Goal: Transaction & Acquisition: Subscribe to service/newsletter

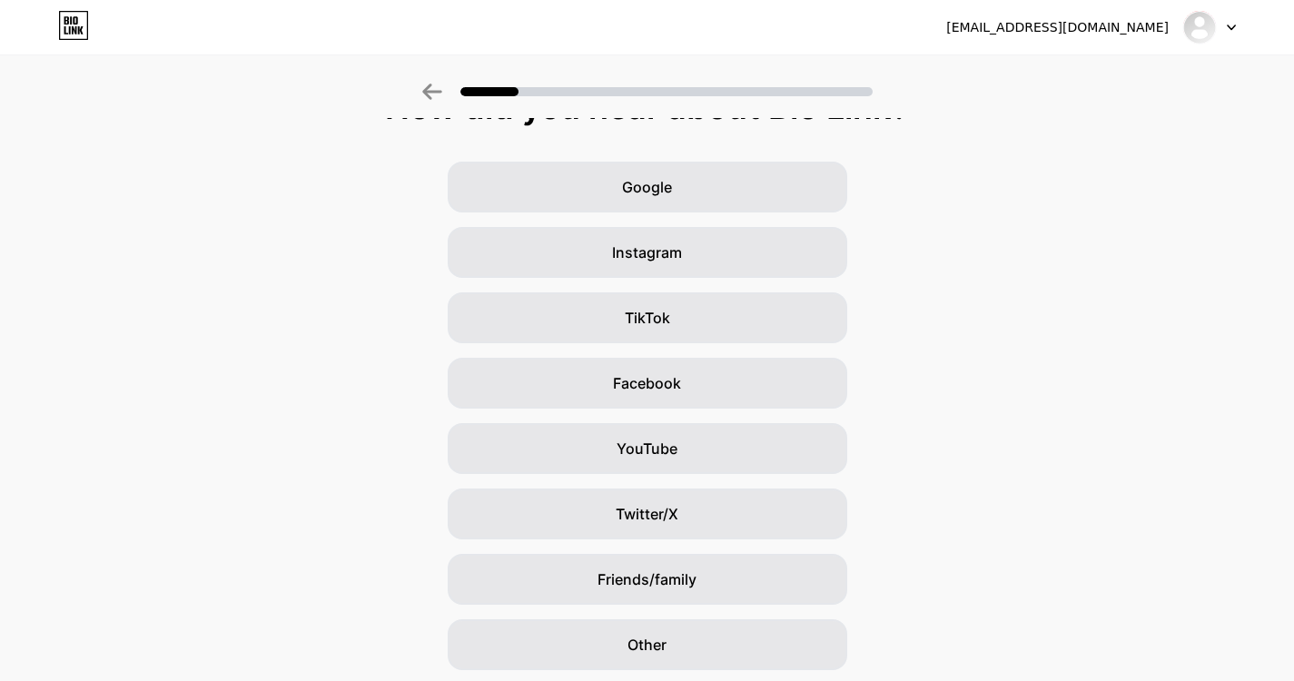
scroll to position [102, 0]
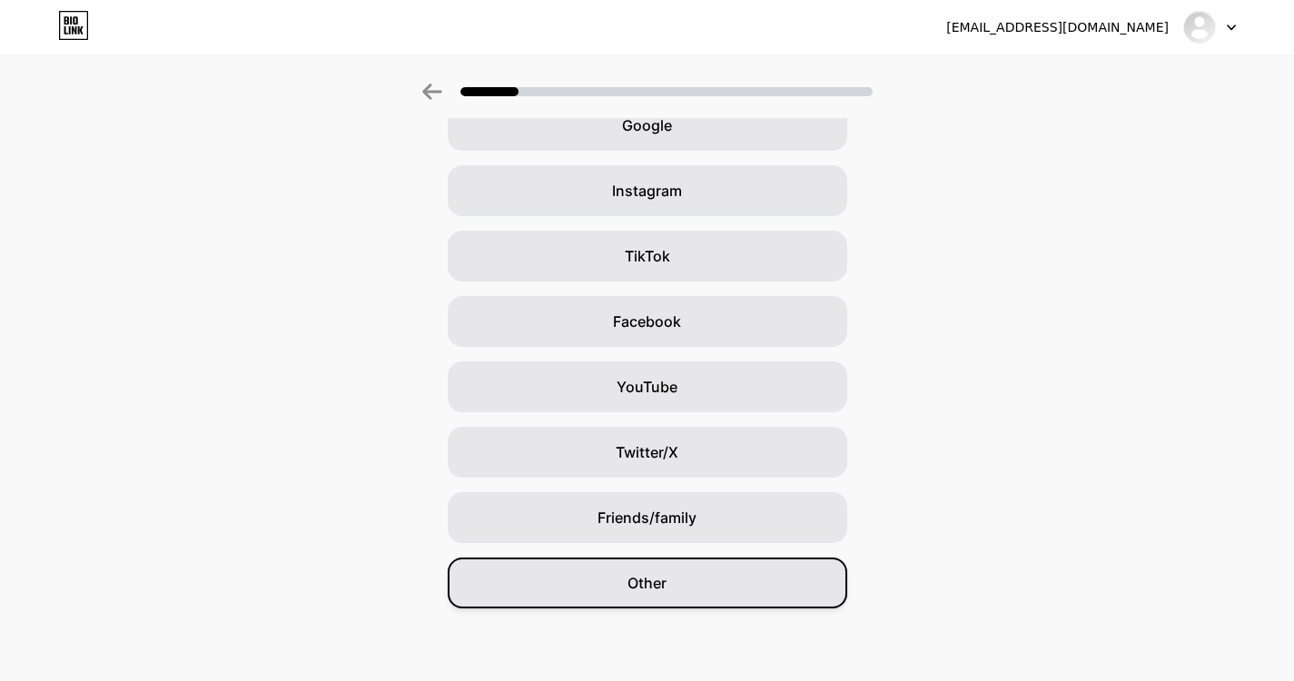
click at [652, 588] on span "Other" at bounding box center [646, 583] width 39 height 22
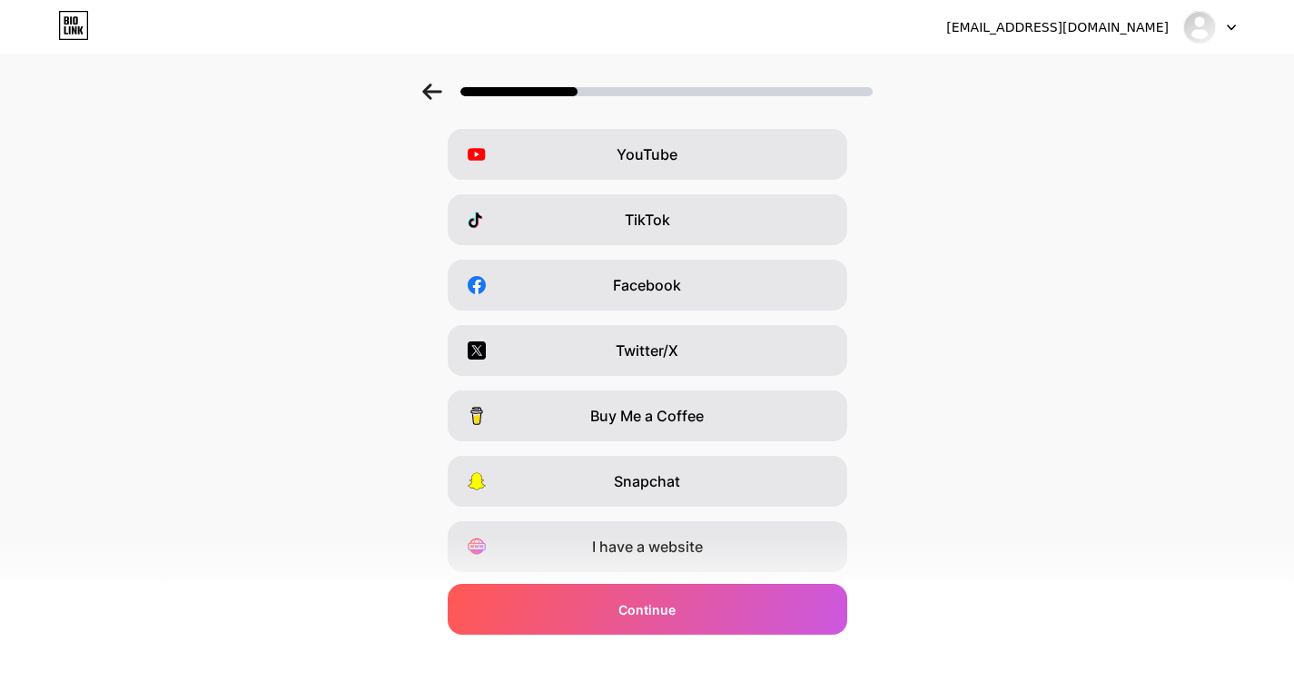
scroll to position [192, 0]
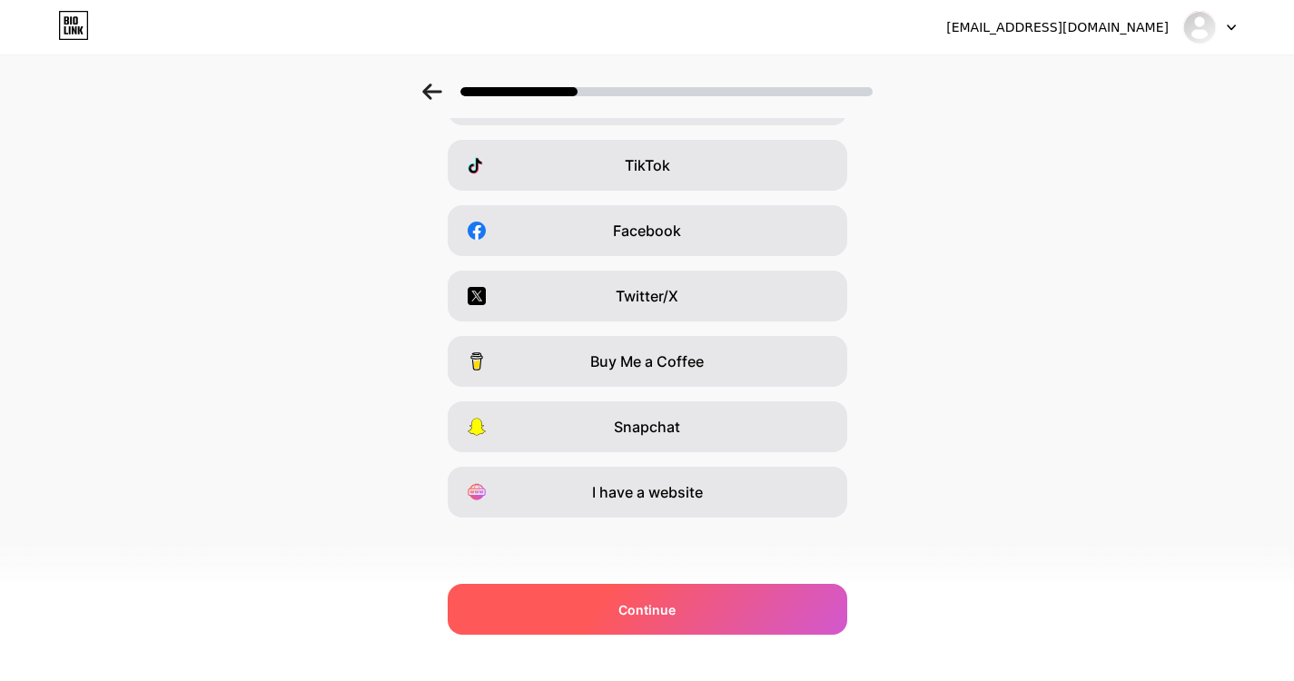
click at [720, 591] on div "Continue" at bounding box center [647, 609] width 399 height 51
click at [716, 616] on div "Continue" at bounding box center [647, 609] width 399 height 51
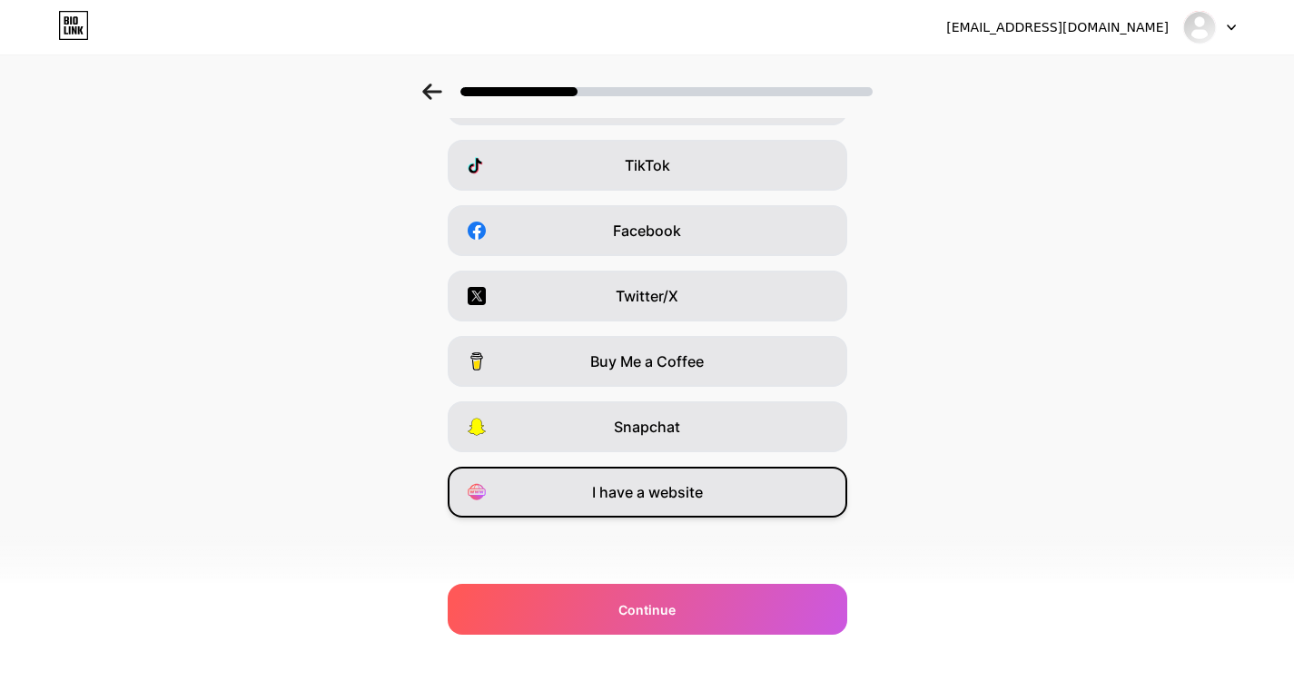
click at [667, 488] on span "I have a website" at bounding box center [647, 492] width 111 height 22
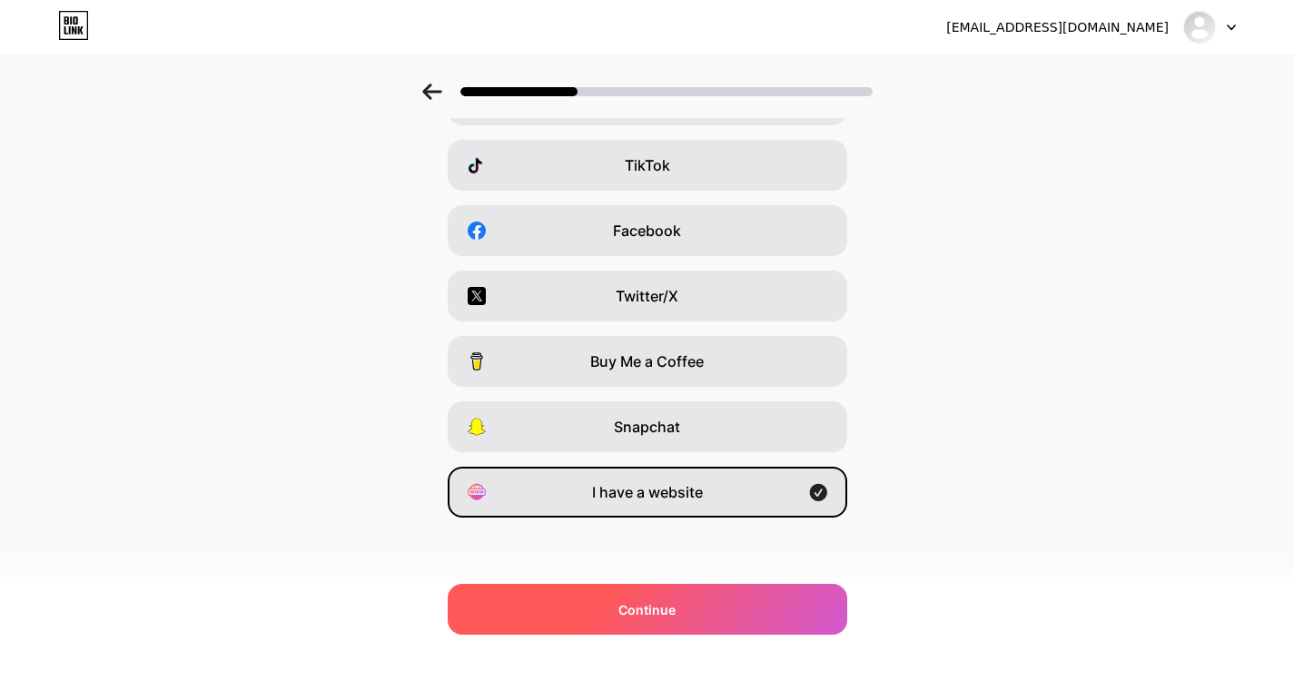
click at [694, 606] on div "Continue" at bounding box center [647, 609] width 399 height 51
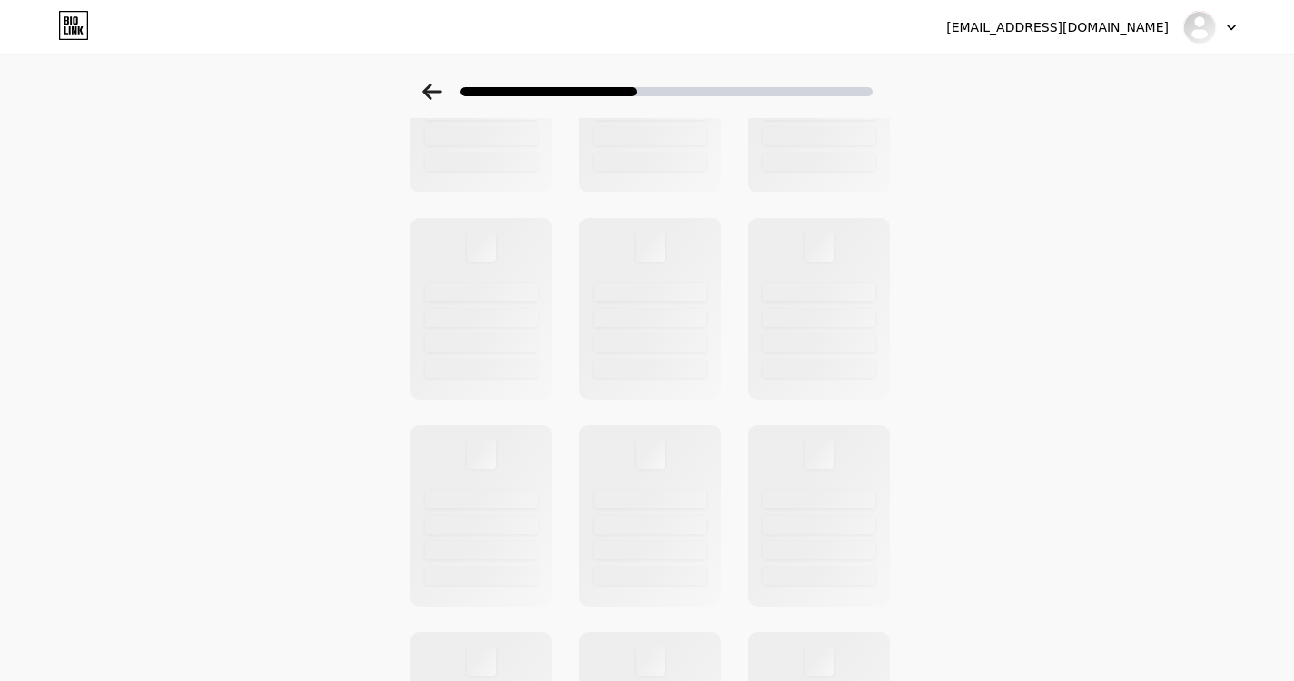
scroll to position [0, 0]
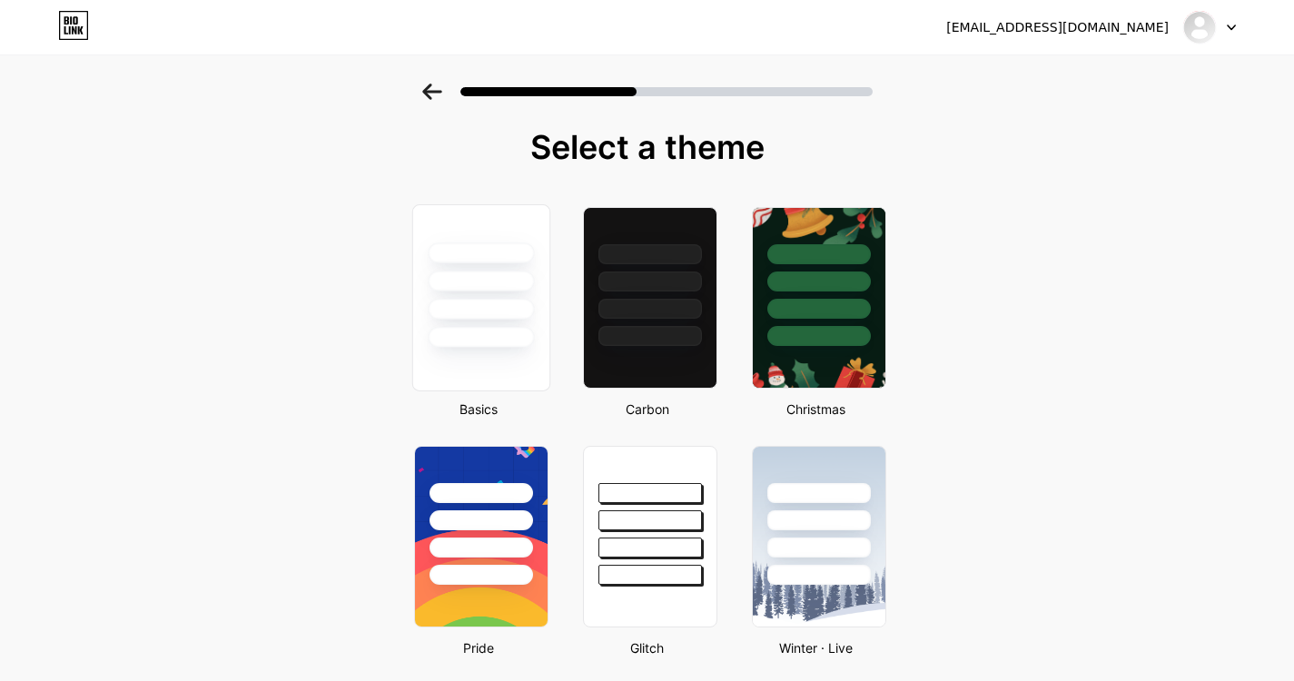
click at [473, 352] on div at bounding box center [480, 297] width 138 height 187
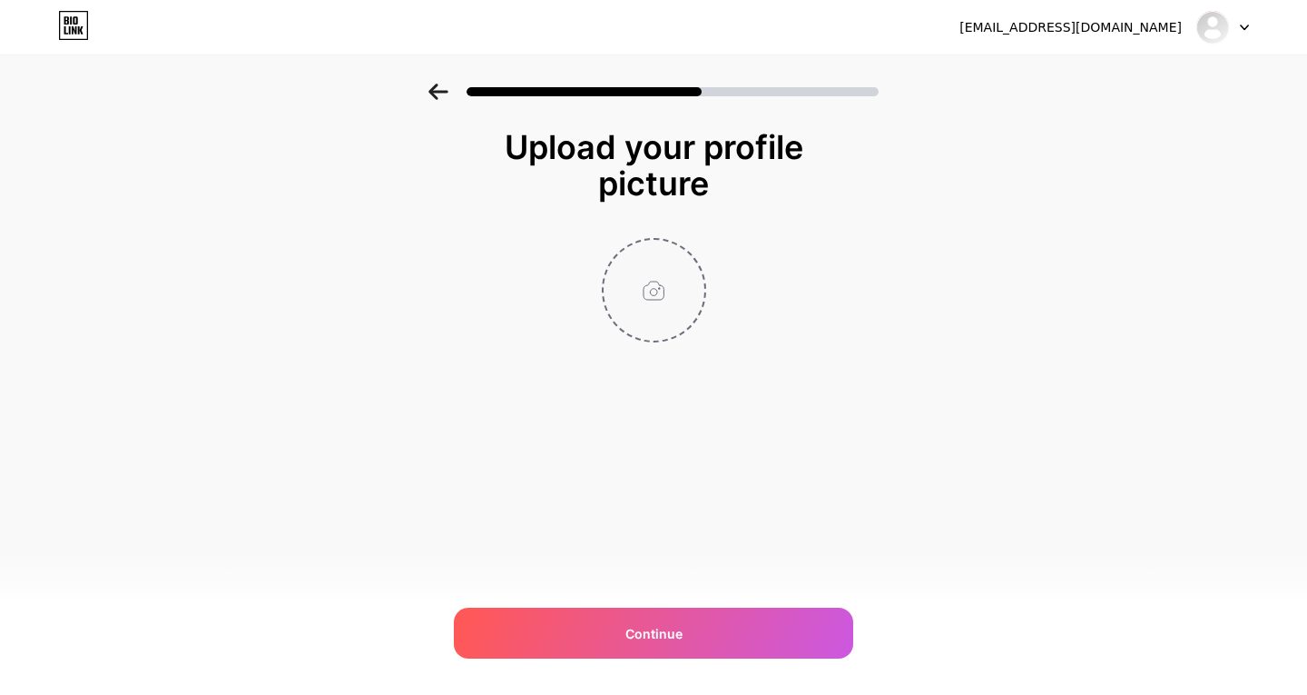
click at [645, 281] on input "file" at bounding box center [654, 290] width 101 height 101
type input "C:\fakepath\bt fine image.jpg"
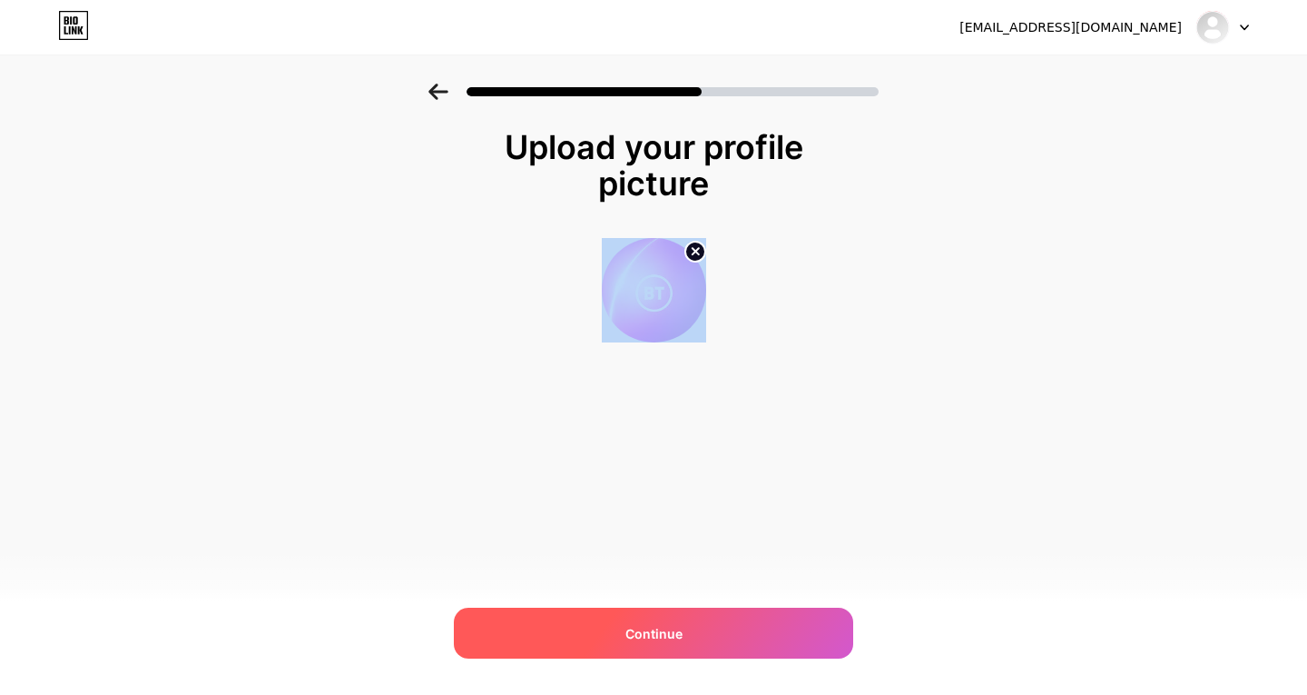
drag, startPoint x: 616, startPoint y: 660, endPoint x: 607, endPoint y: 648, distance: 14.4
click at [607, 648] on div "tomforsythsprinklers@gmail.com Logout Link Copied Upload your profile picture C…" at bounding box center [653, 347] width 1307 height 695
click at [607, 648] on div "Continue" at bounding box center [653, 632] width 399 height 51
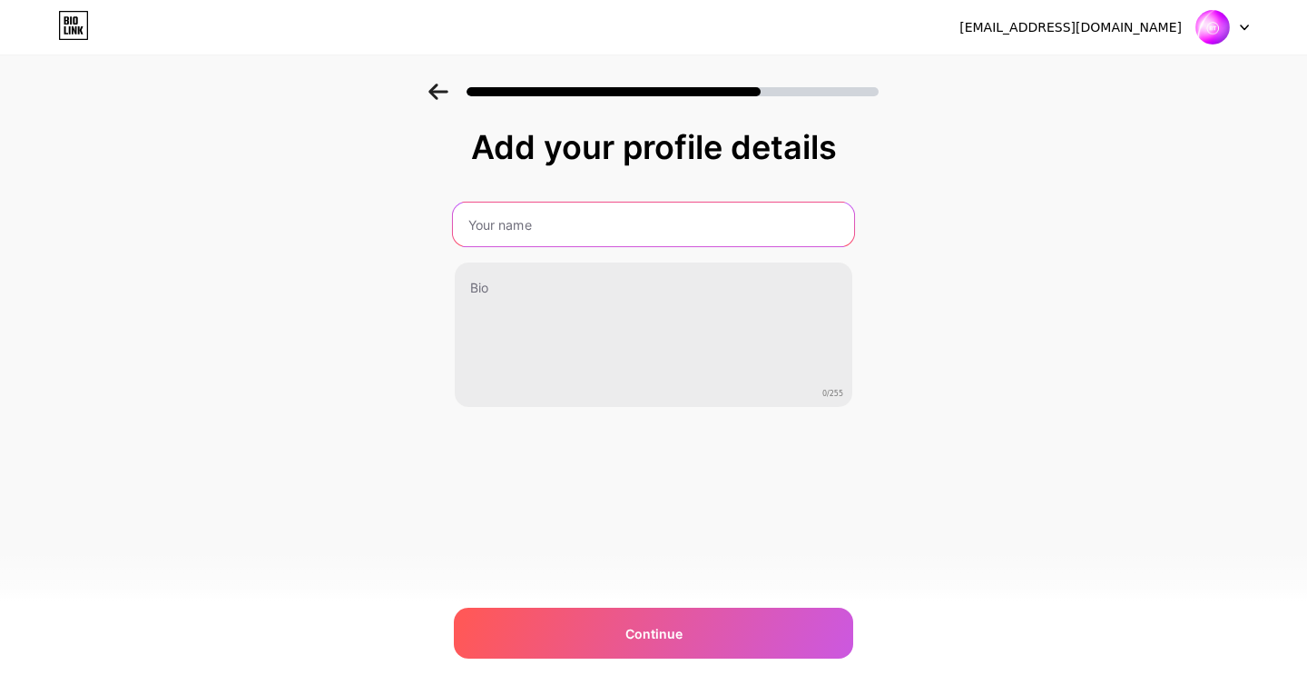
click at [543, 219] on input "text" at bounding box center [653, 224] width 401 height 44
type input "BT LOGIN PAGE"
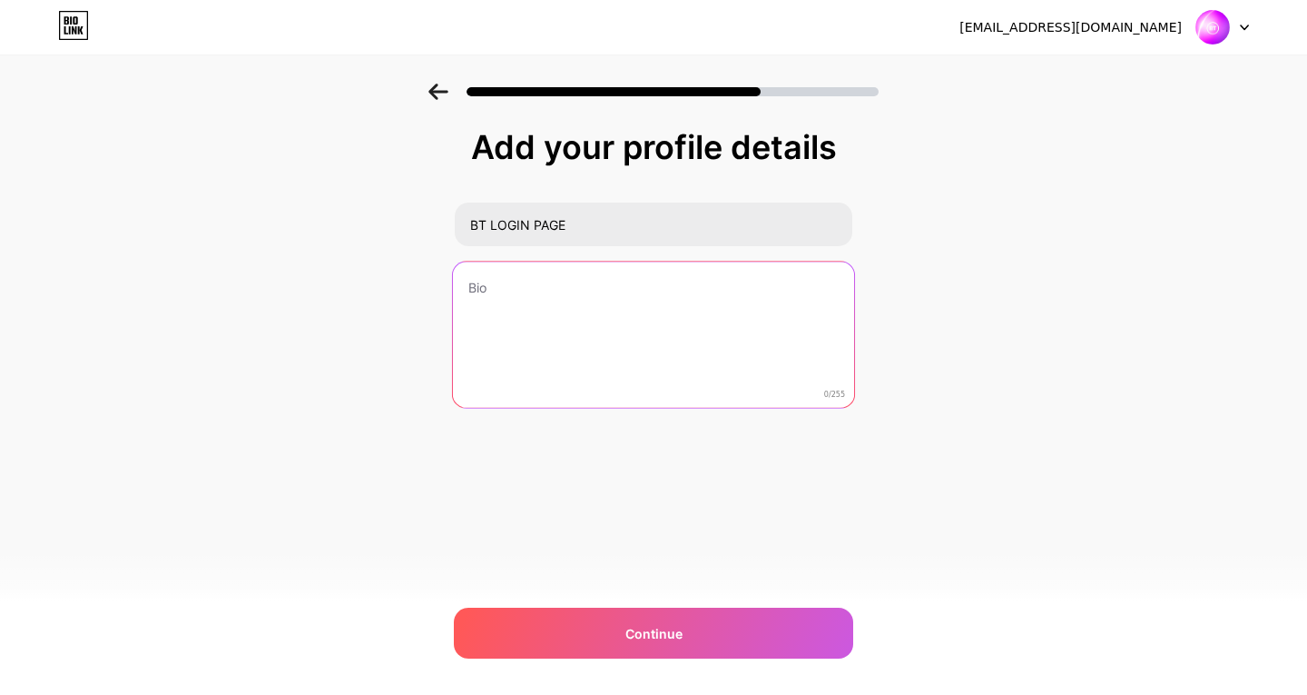
click at [625, 334] on textarea at bounding box center [653, 335] width 401 height 148
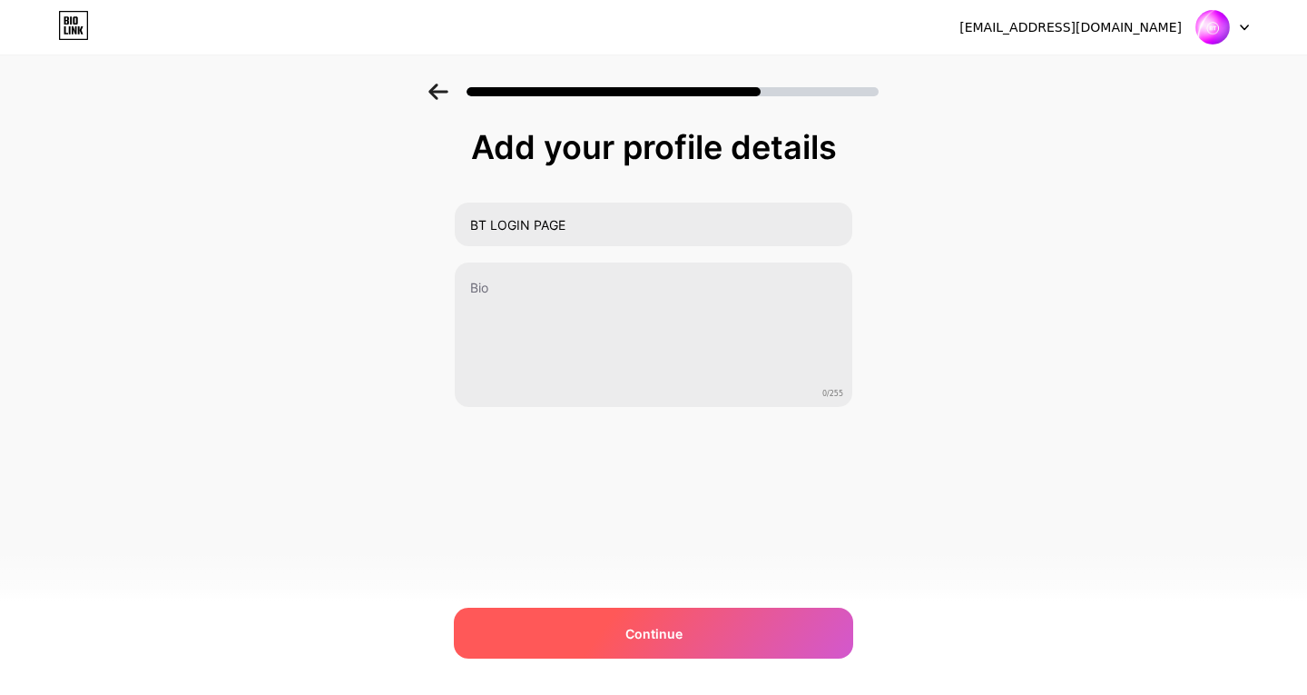
click at [686, 619] on div "Continue" at bounding box center [653, 632] width 399 height 51
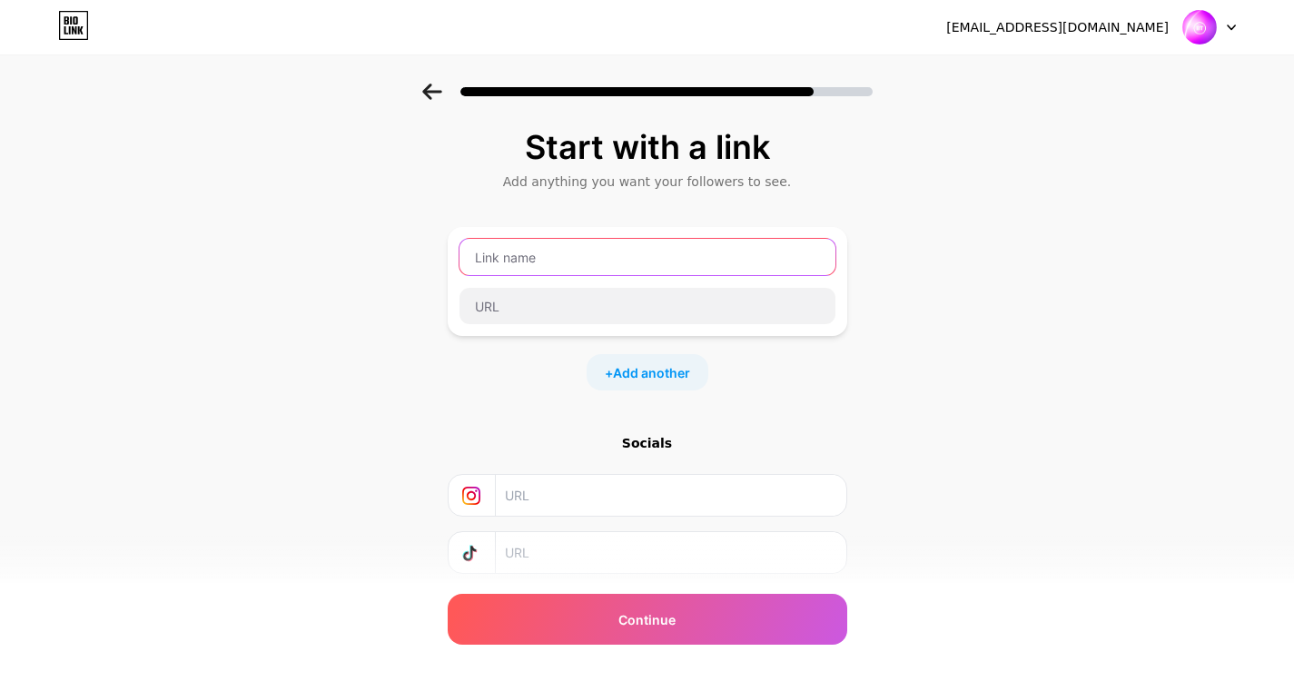
click at [647, 264] on input "text" at bounding box center [647, 257] width 376 height 36
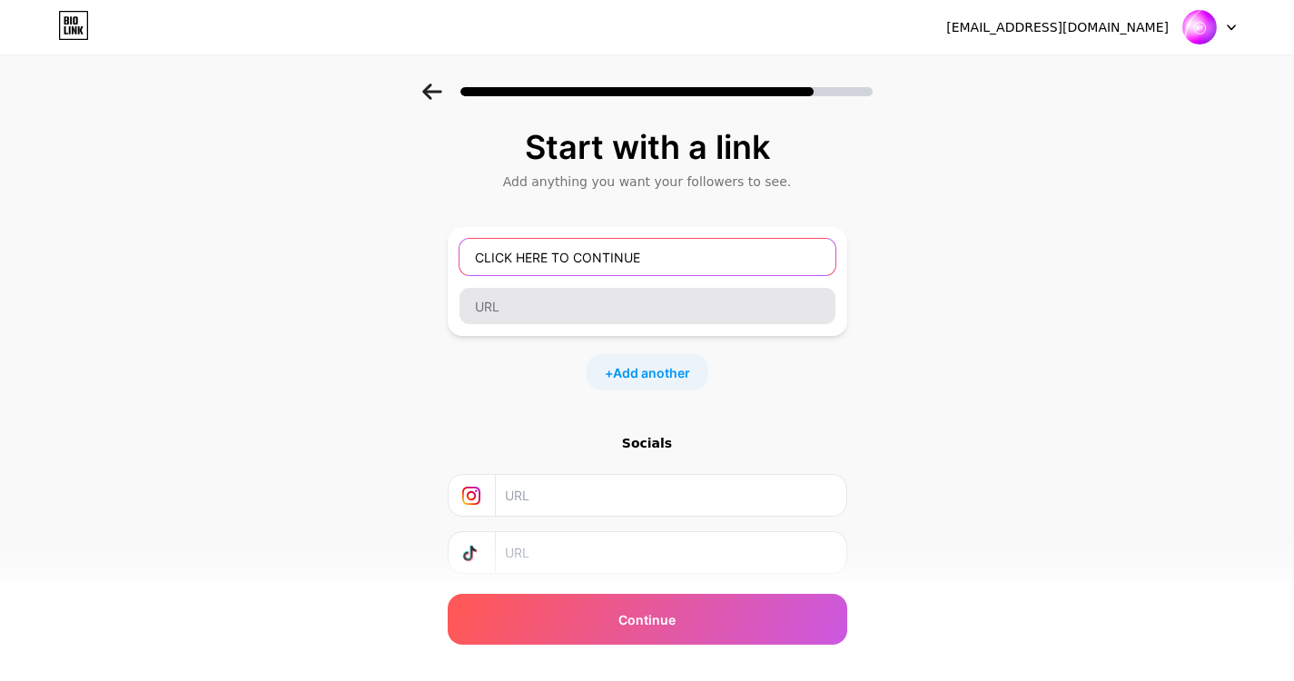
type input "CLICK HERE TO CONTINUE"
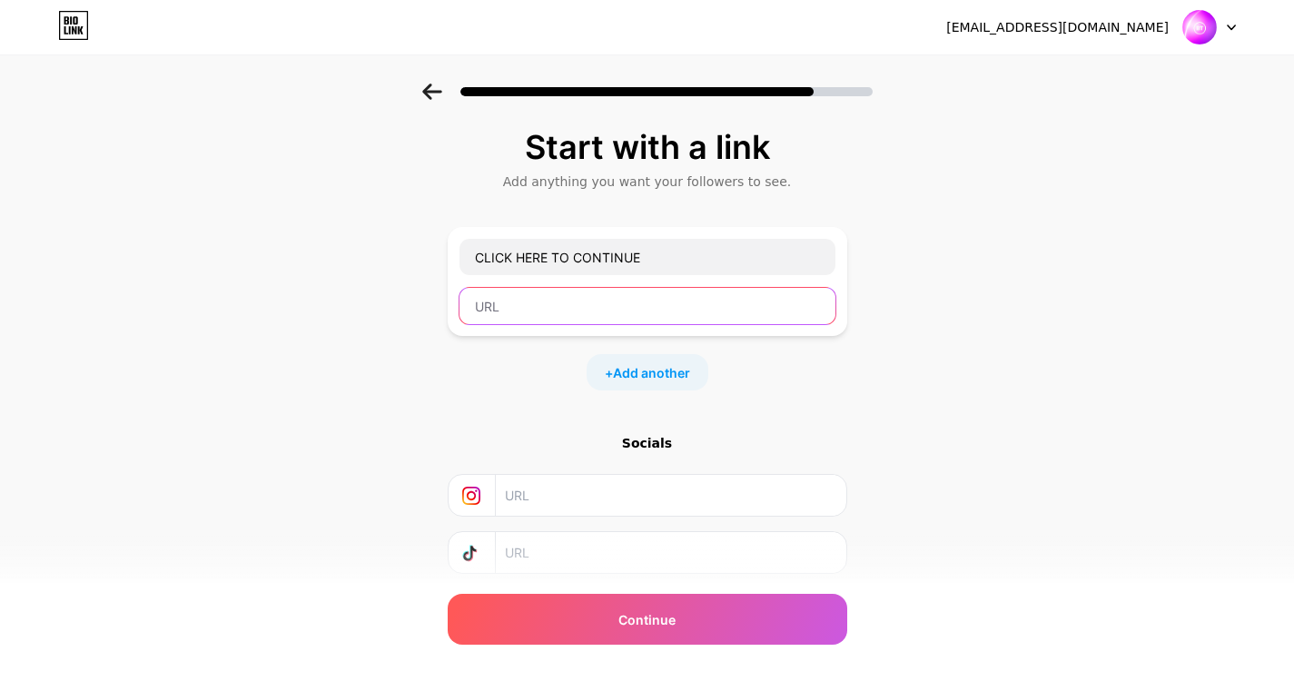
click at [617, 305] on input "text" at bounding box center [647, 306] width 376 height 36
paste input "https://bt-108771.weeblysite.com/"
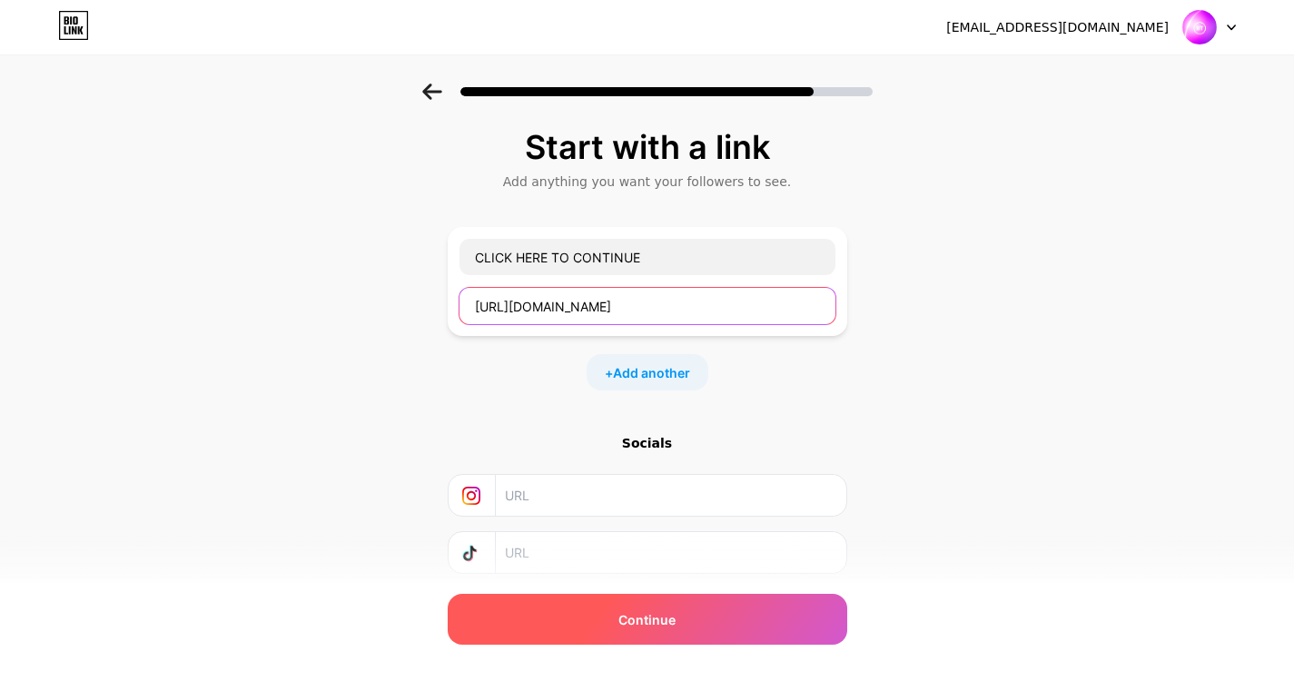
type input "https://bt-108771.weeblysite.com/"
click at [652, 626] on span "Continue" at bounding box center [646, 619] width 57 height 19
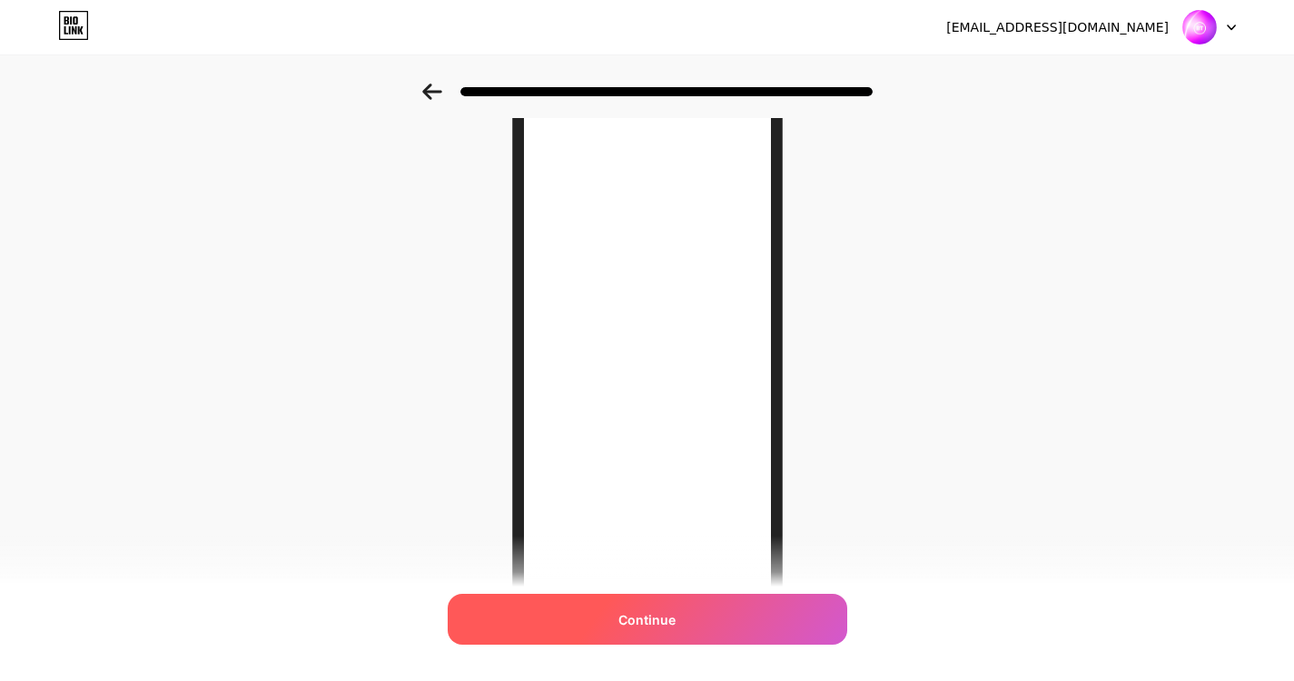
scroll to position [108, 0]
click at [656, 620] on span "Continue" at bounding box center [646, 619] width 57 height 19
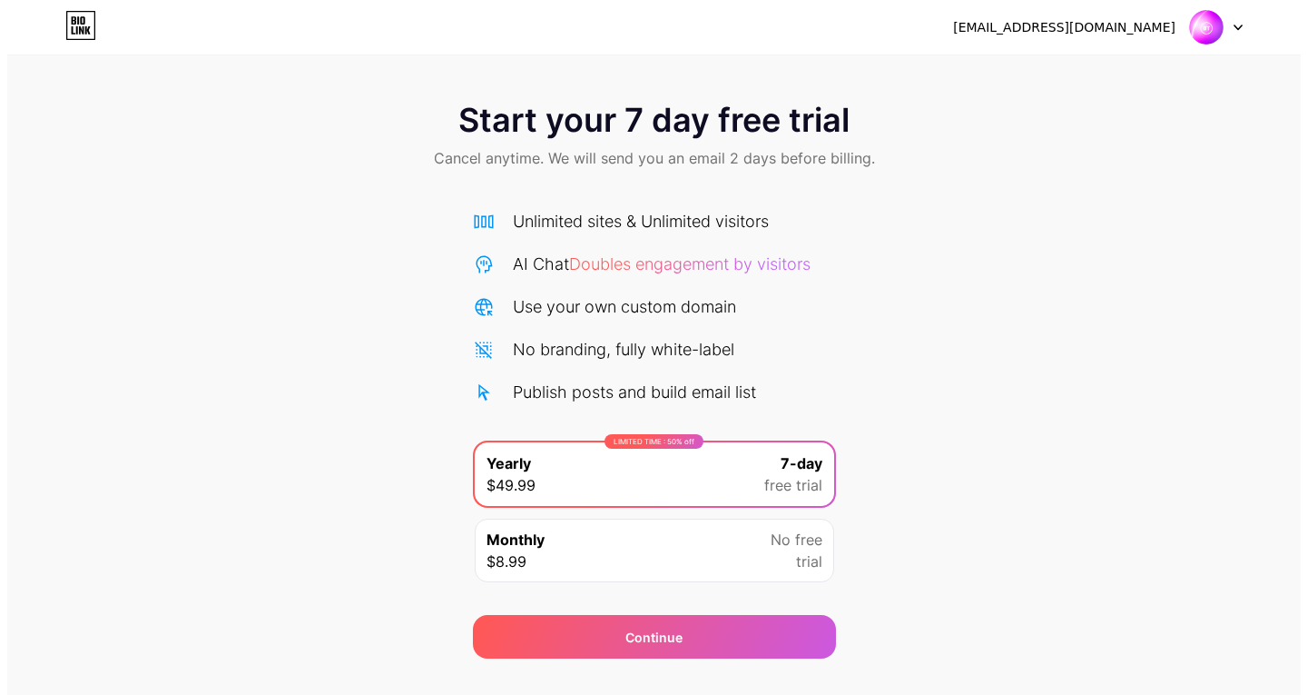
scroll to position [36, 0]
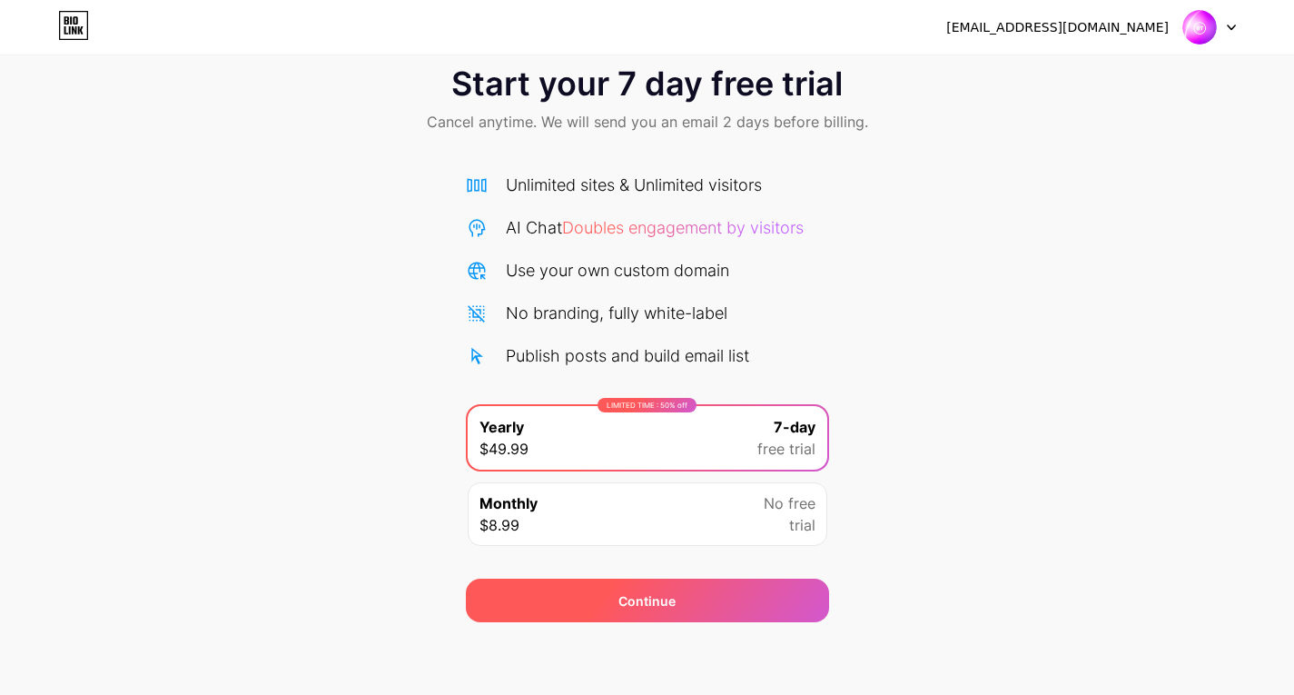
click at [772, 594] on div "Continue" at bounding box center [647, 600] width 363 height 44
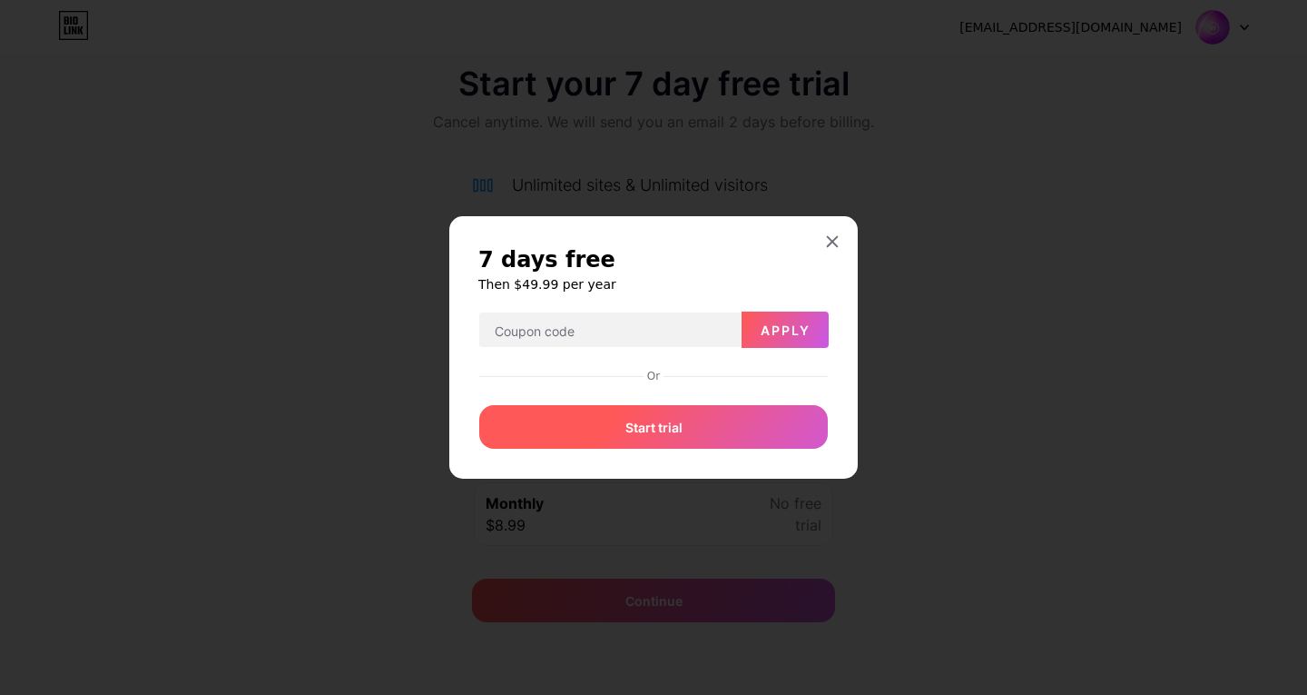
click at [734, 420] on div "Start trial" at bounding box center [653, 427] width 349 height 44
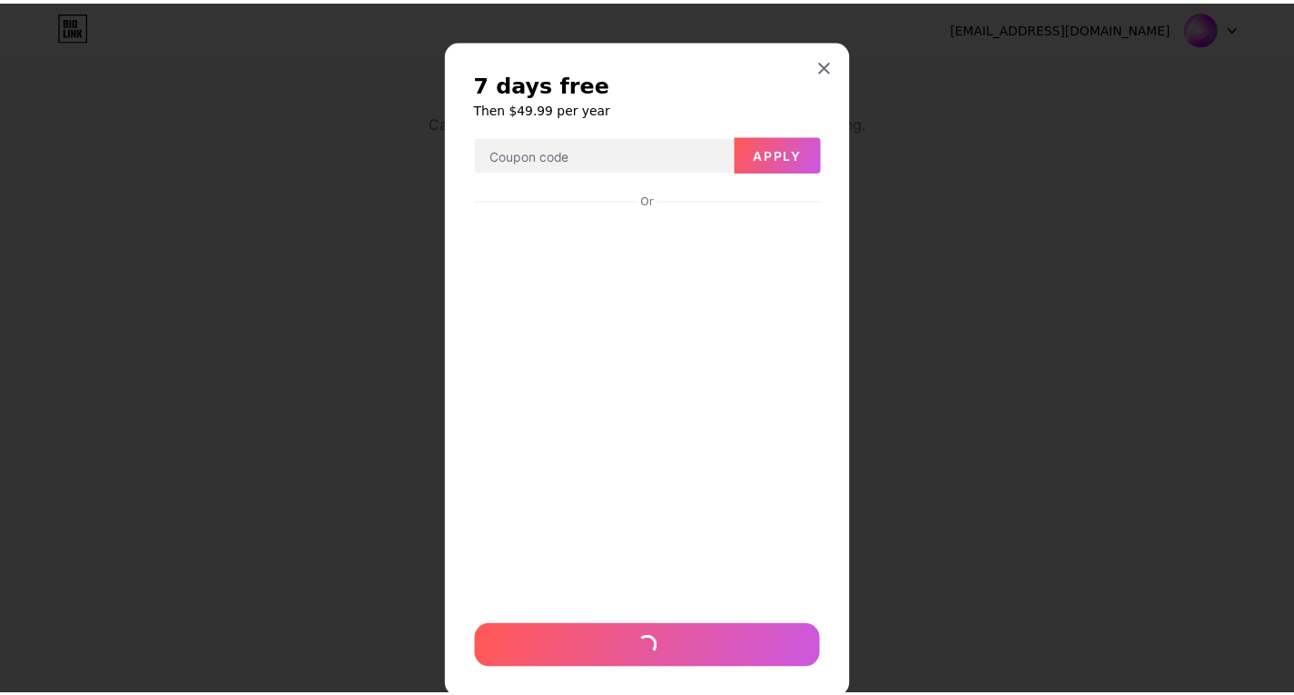
scroll to position [44, 0]
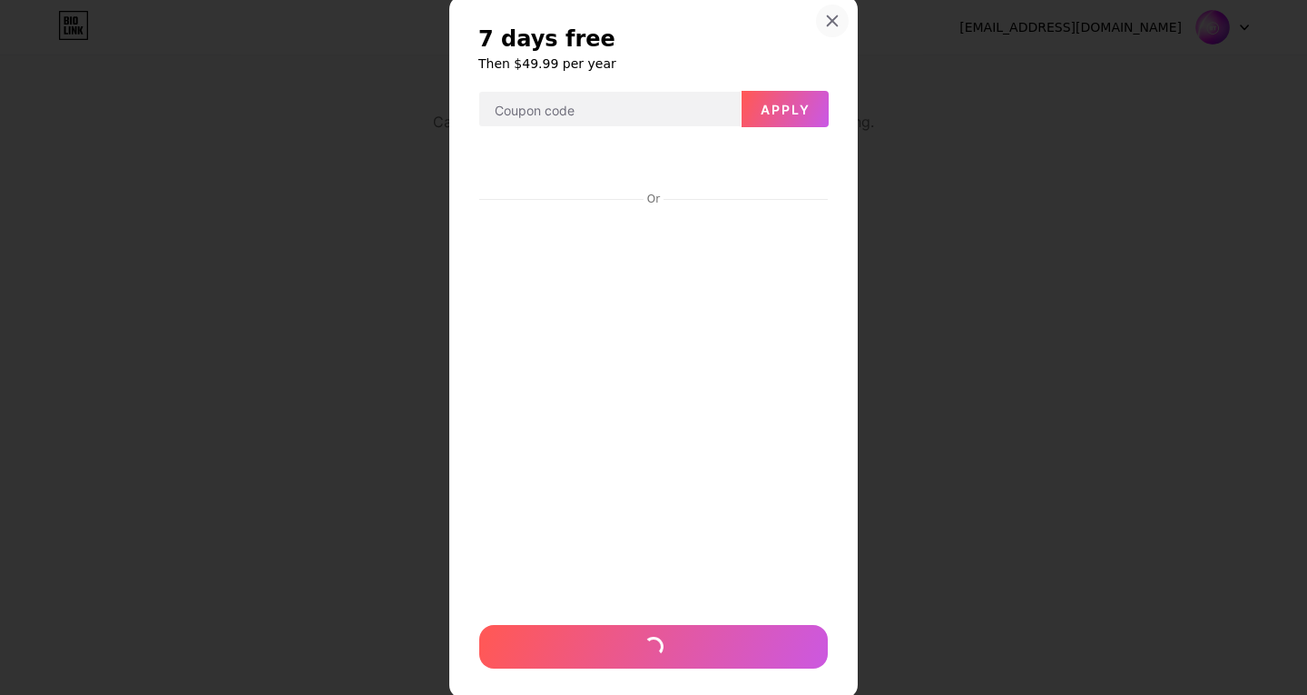
click at [826, 14] on icon at bounding box center [832, 21] width 15 height 15
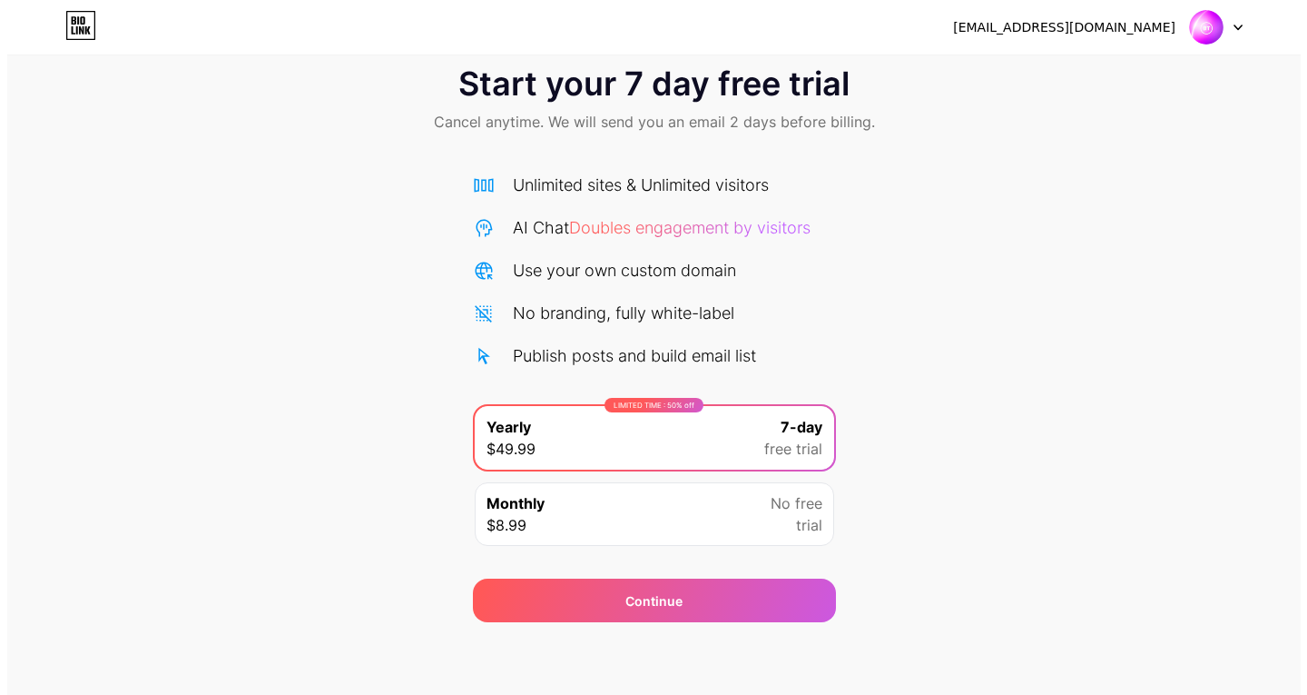
scroll to position [0, 0]
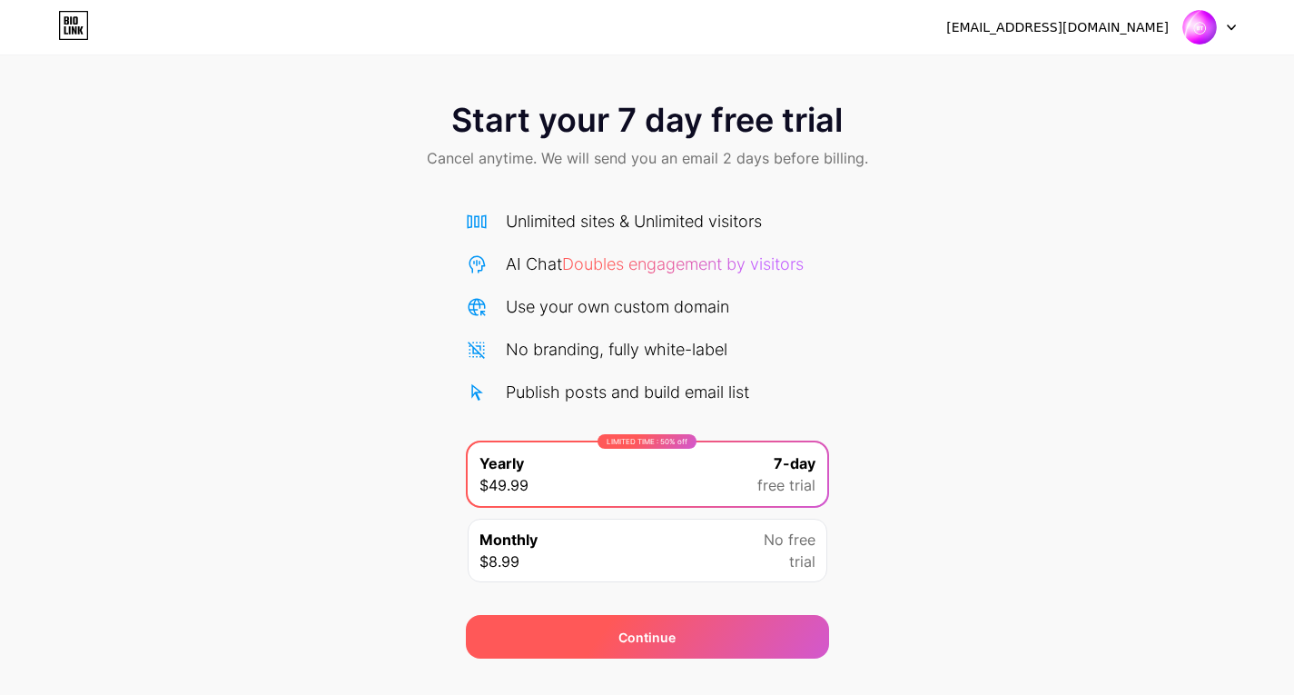
click at [606, 644] on div "Continue" at bounding box center [647, 637] width 363 height 44
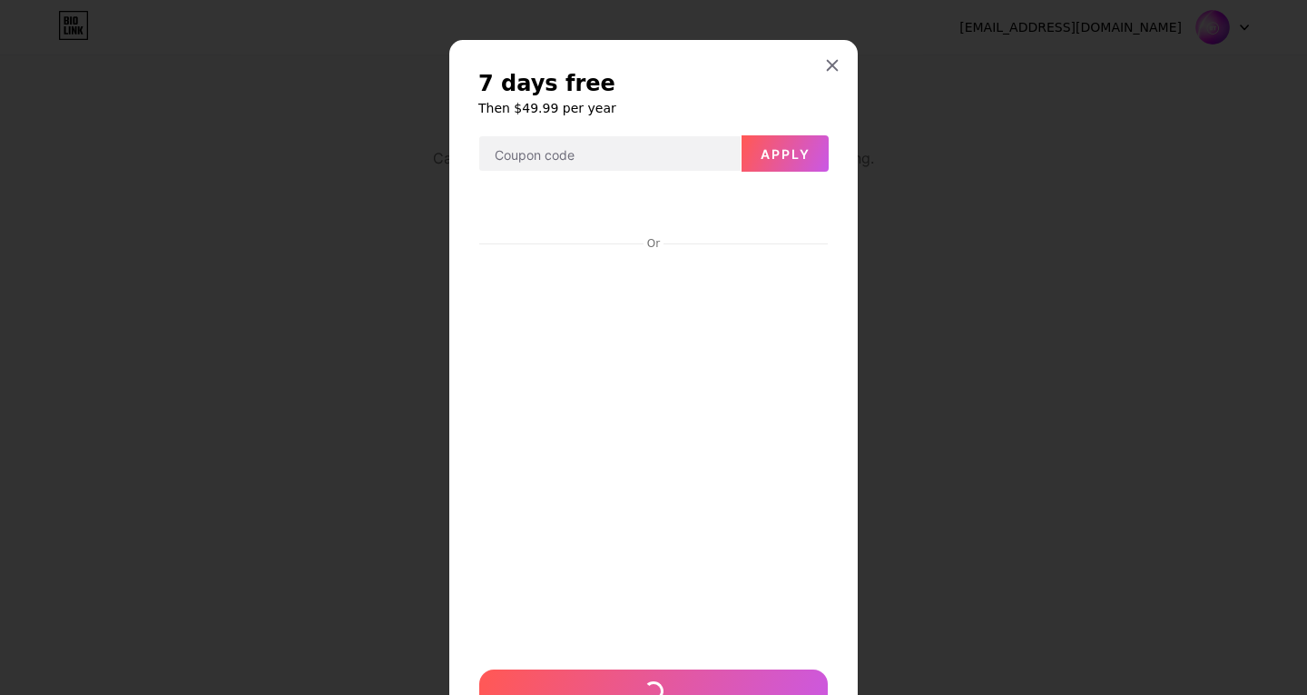
scroll to position [88, 0]
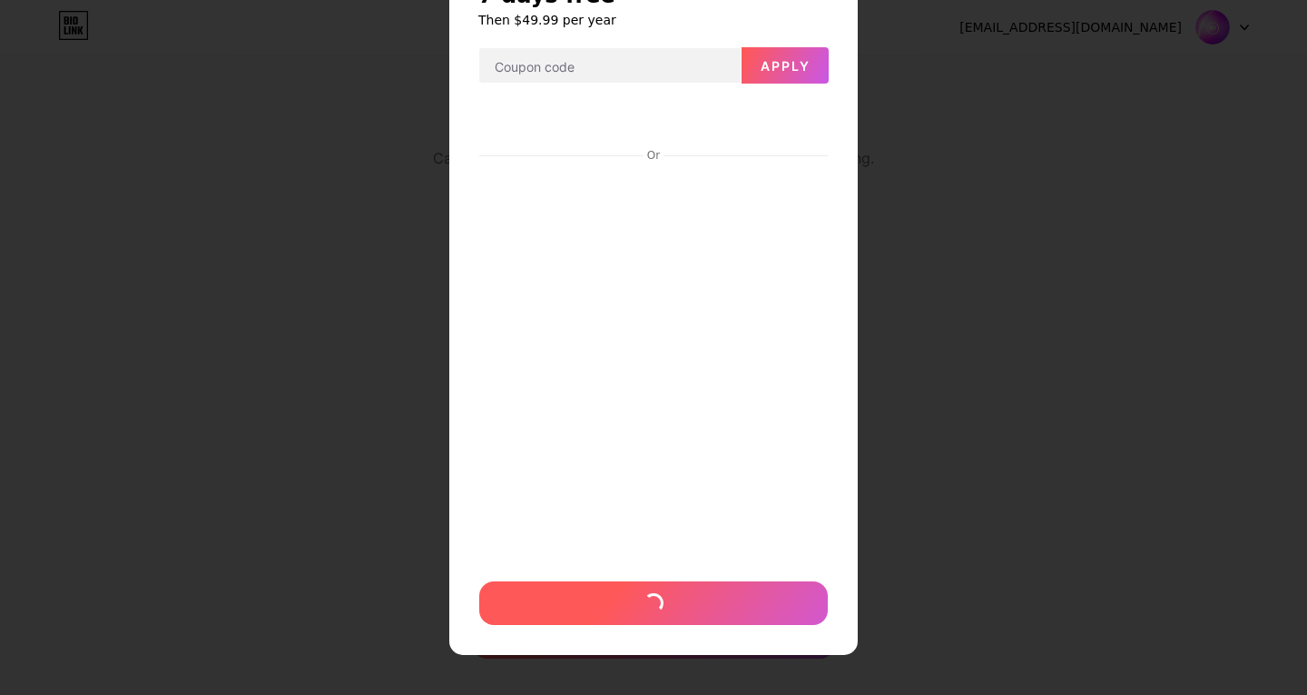
click at [682, 606] on div at bounding box center [653, 603] width 349 height 44
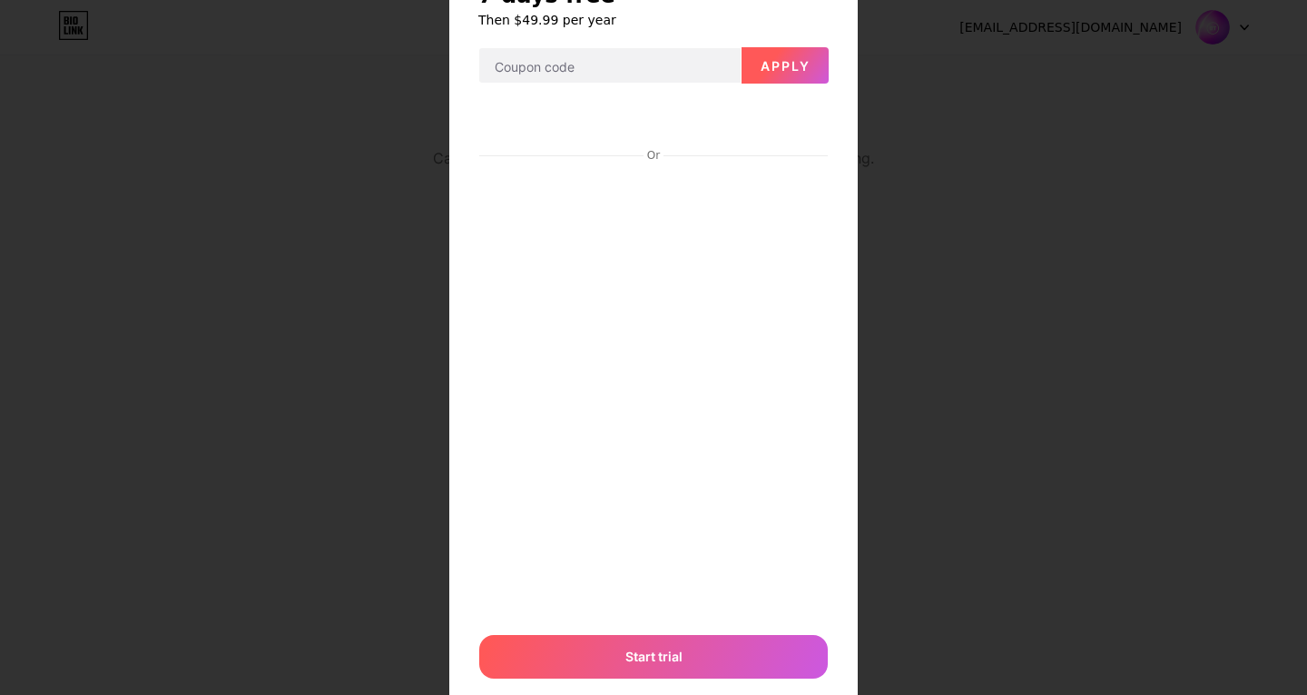
click at [810, 59] on button "Apply" at bounding box center [785, 65] width 87 height 36
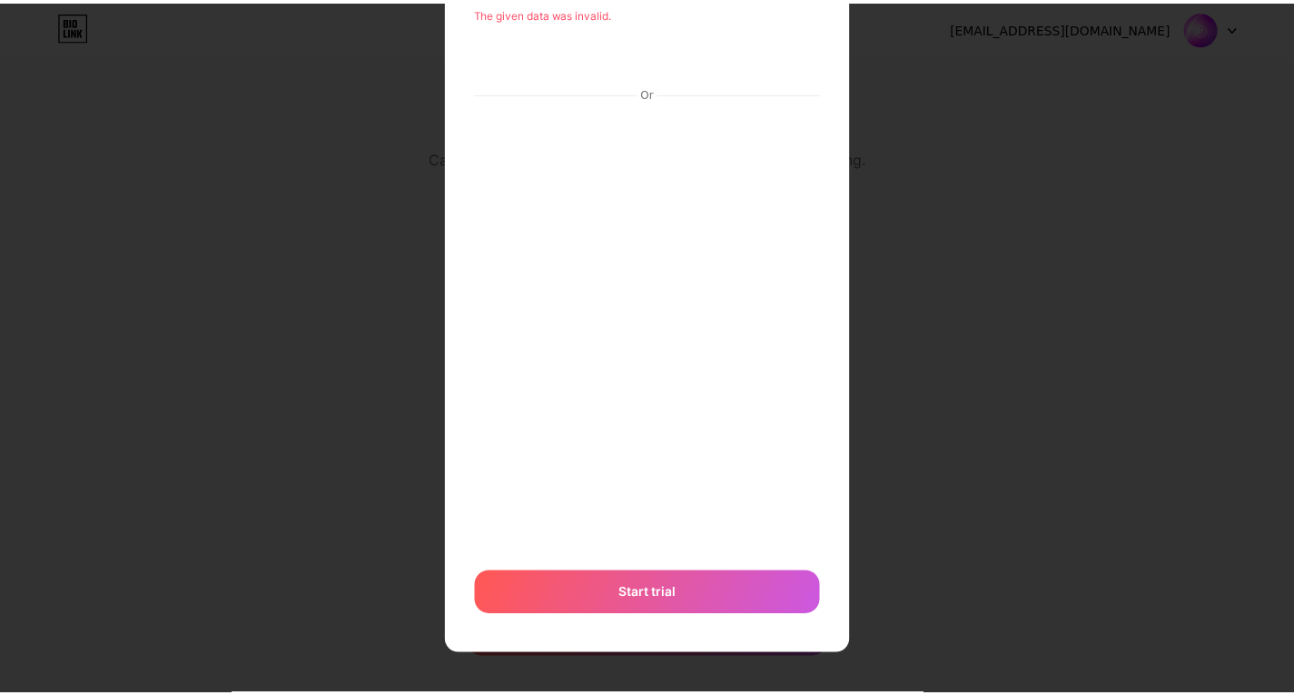
scroll to position [0, 0]
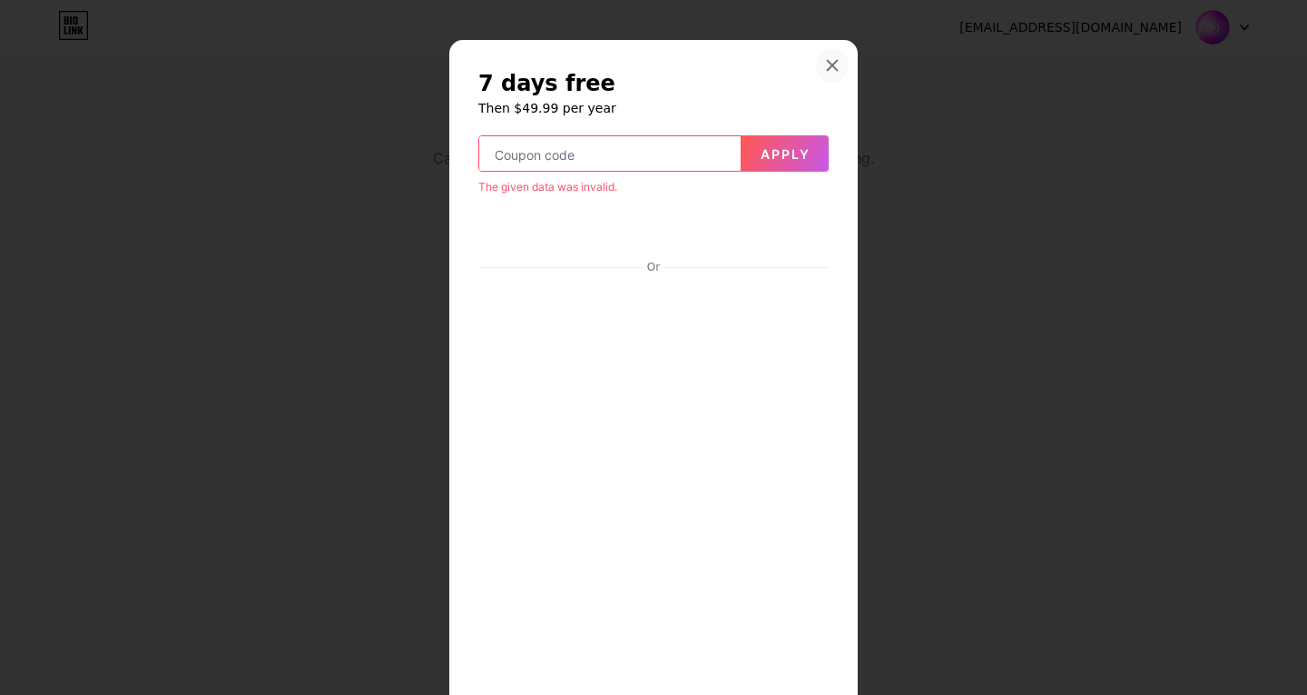
click at [828, 64] on icon at bounding box center [833, 66] width 10 height 10
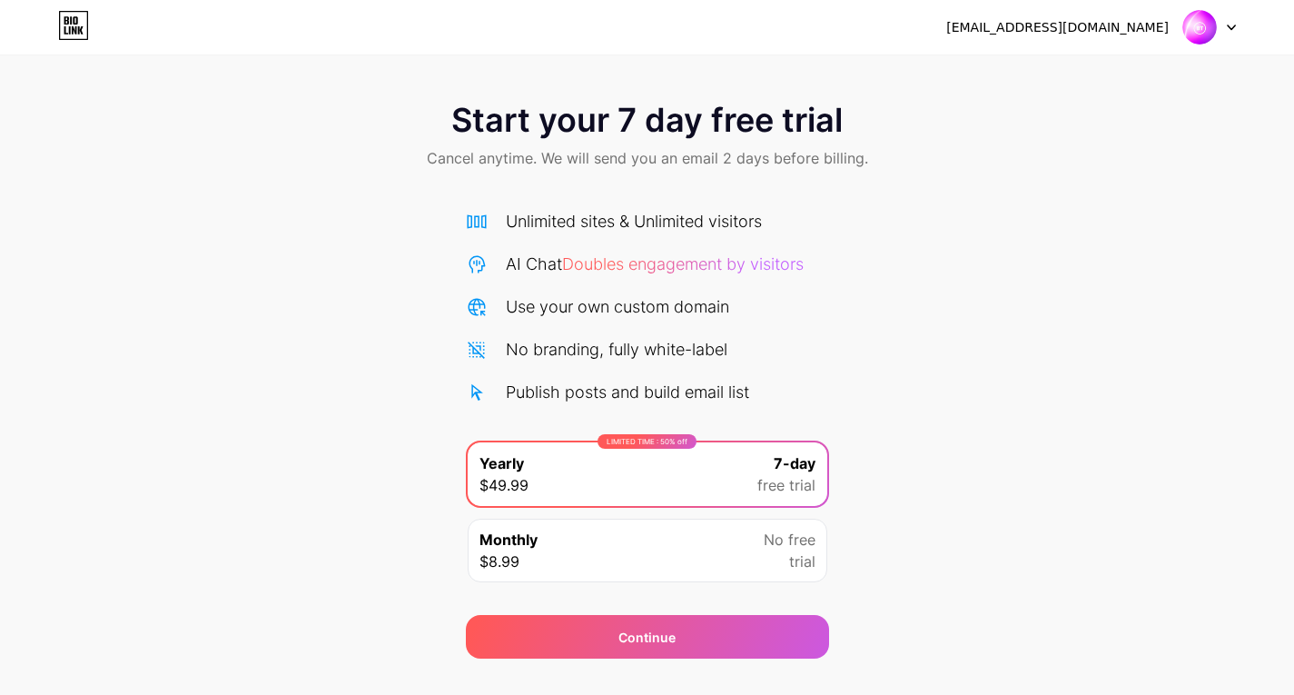
click at [795, 542] on span "No free" at bounding box center [790, 539] width 52 height 22
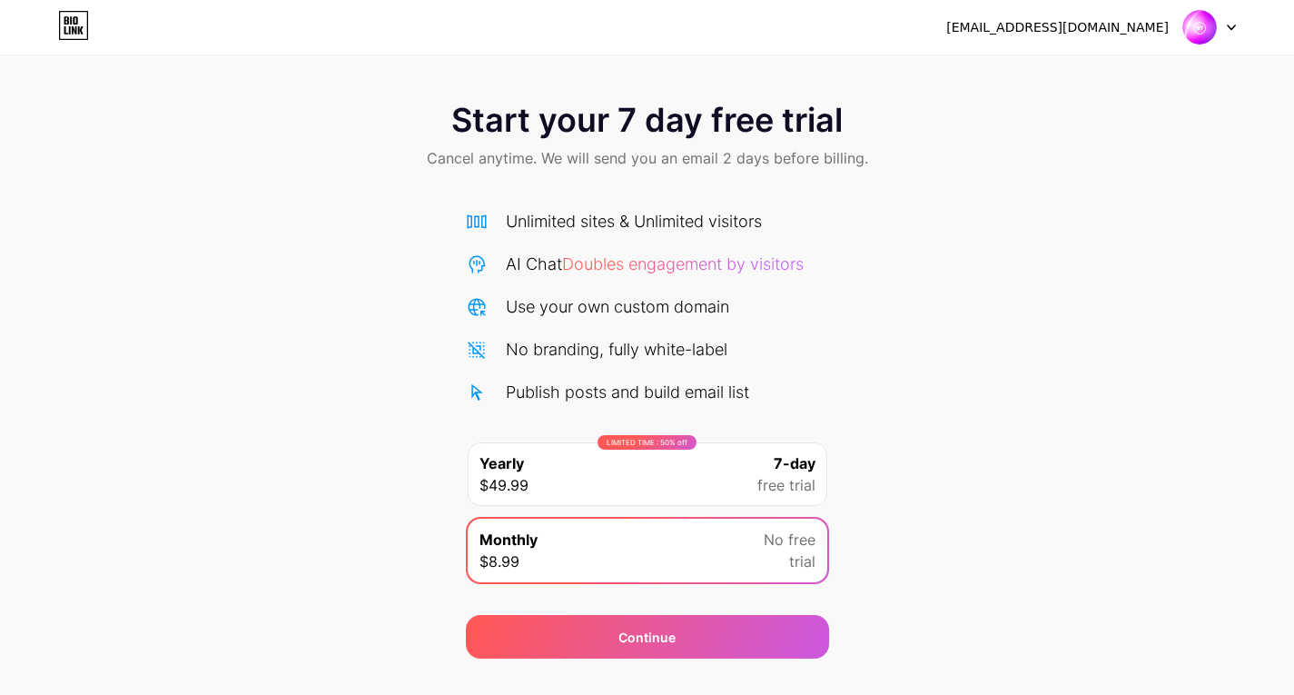
click at [75, 41] on link at bounding box center [73, 27] width 31 height 33
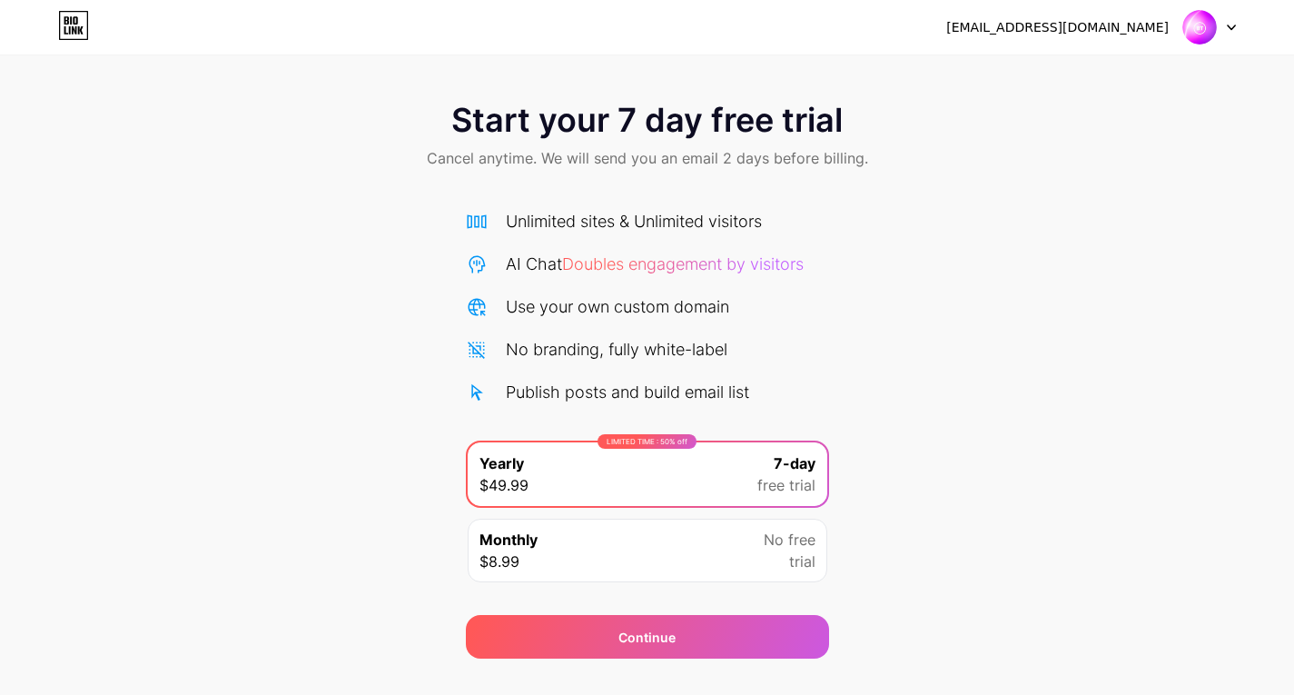
click at [75, 41] on link at bounding box center [73, 27] width 31 height 33
click at [1230, 30] on icon at bounding box center [1231, 28] width 9 height 6
click at [1209, 31] on img at bounding box center [1199, 27] width 34 height 34
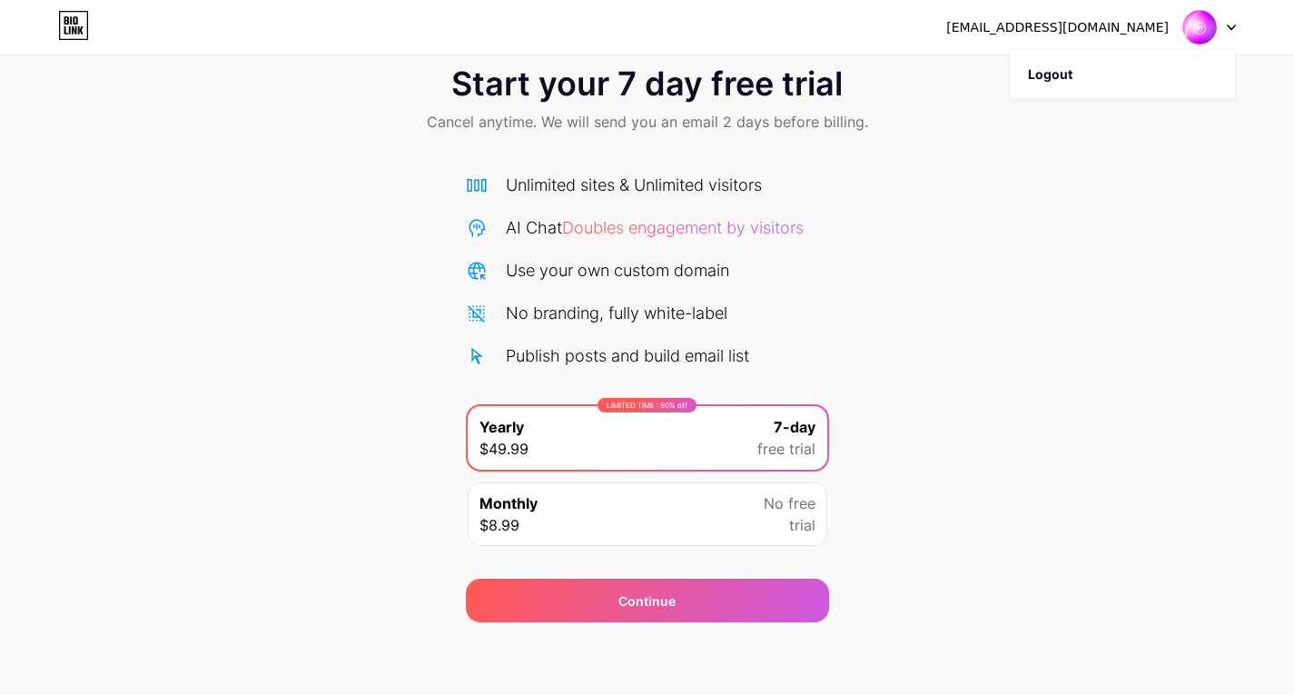
click at [734, 447] on div "LIMITED TIME : 50% off Yearly $49.99 7-day free trial" at bounding box center [648, 438] width 360 height 64
click at [751, 509] on div "Monthly $8.99 No free trial" at bounding box center [648, 514] width 360 height 64
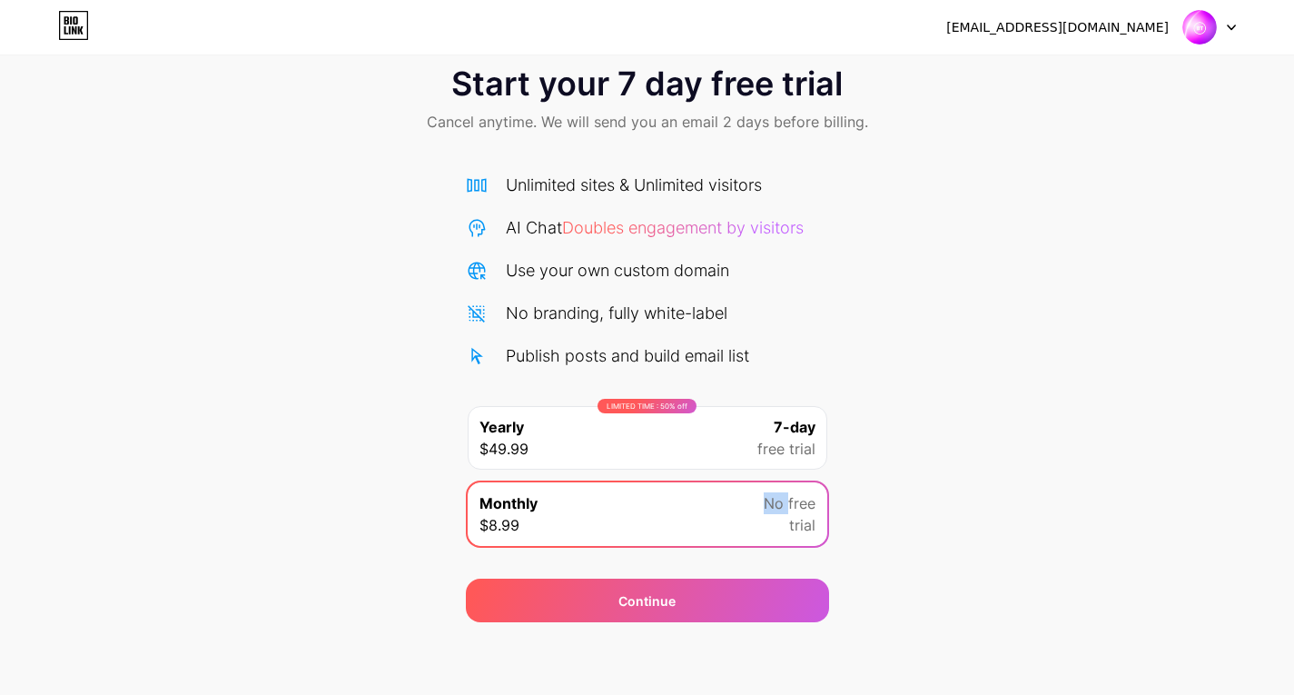
click at [751, 509] on div "Monthly $8.99 No free trial" at bounding box center [648, 514] width 360 height 64
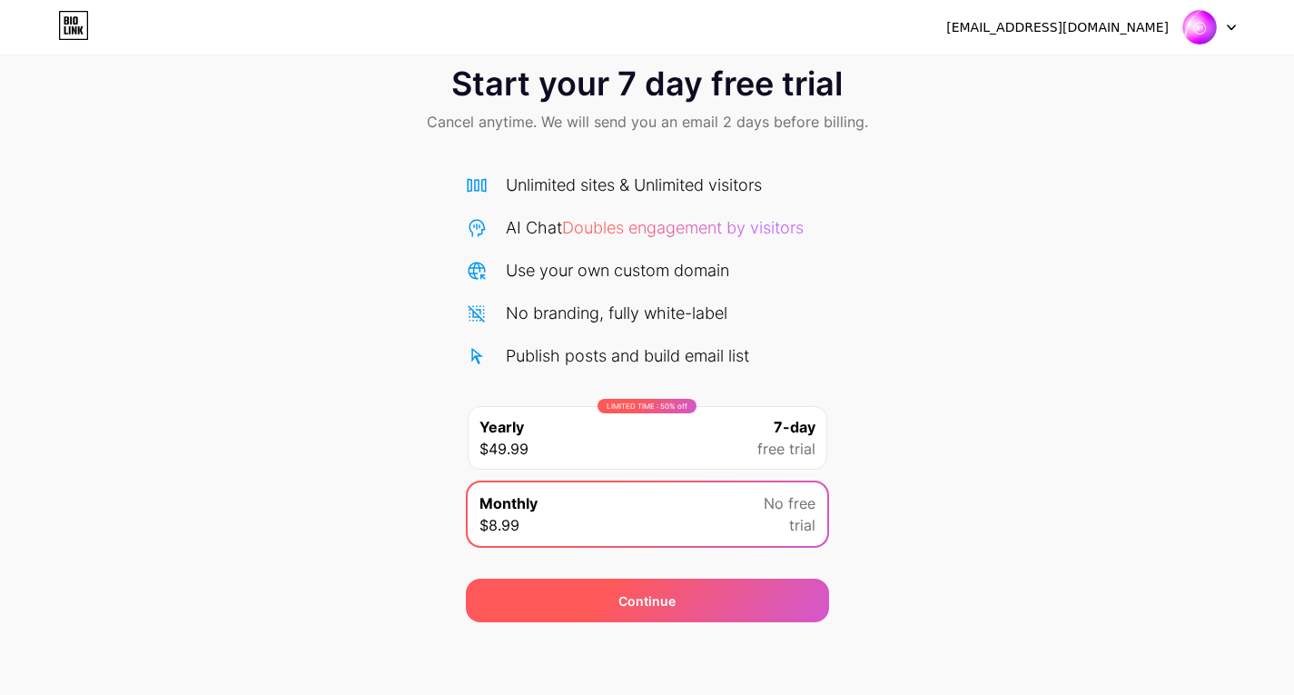
click at [665, 600] on span "Continue" at bounding box center [646, 600] width 57 height 19
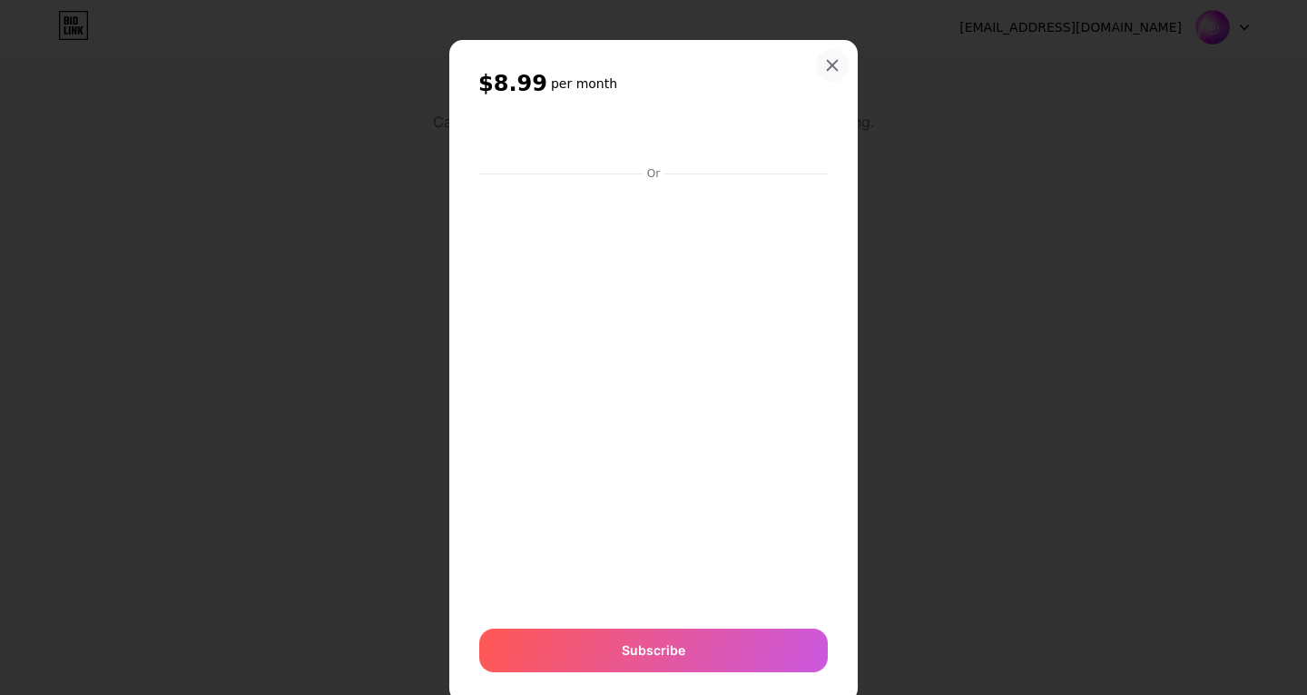
click at [830, 59] on icon at bounding box center [832, 65] width 15 height 15
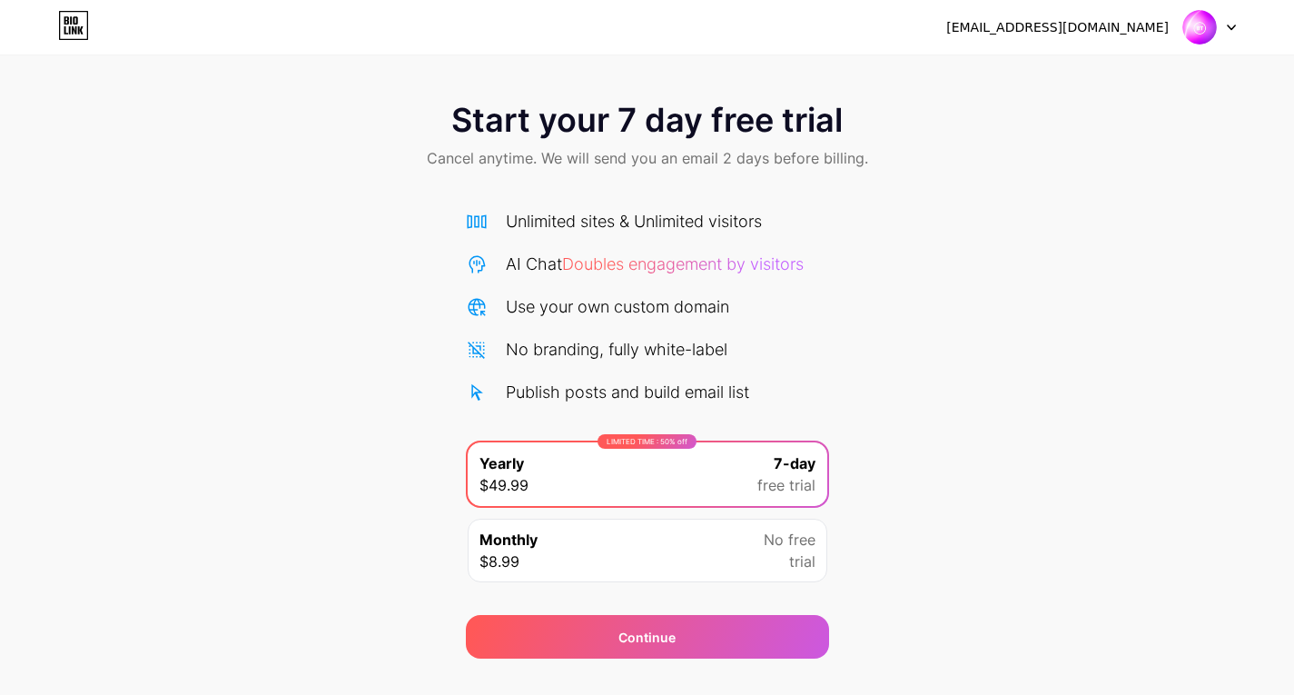
click at [565, 311] on div "Use your own custom domain" at bounding box center [617, 306] width 223 height 25
click at [474, 306] on icon at bounding box center [477, 307] width 22 height 22
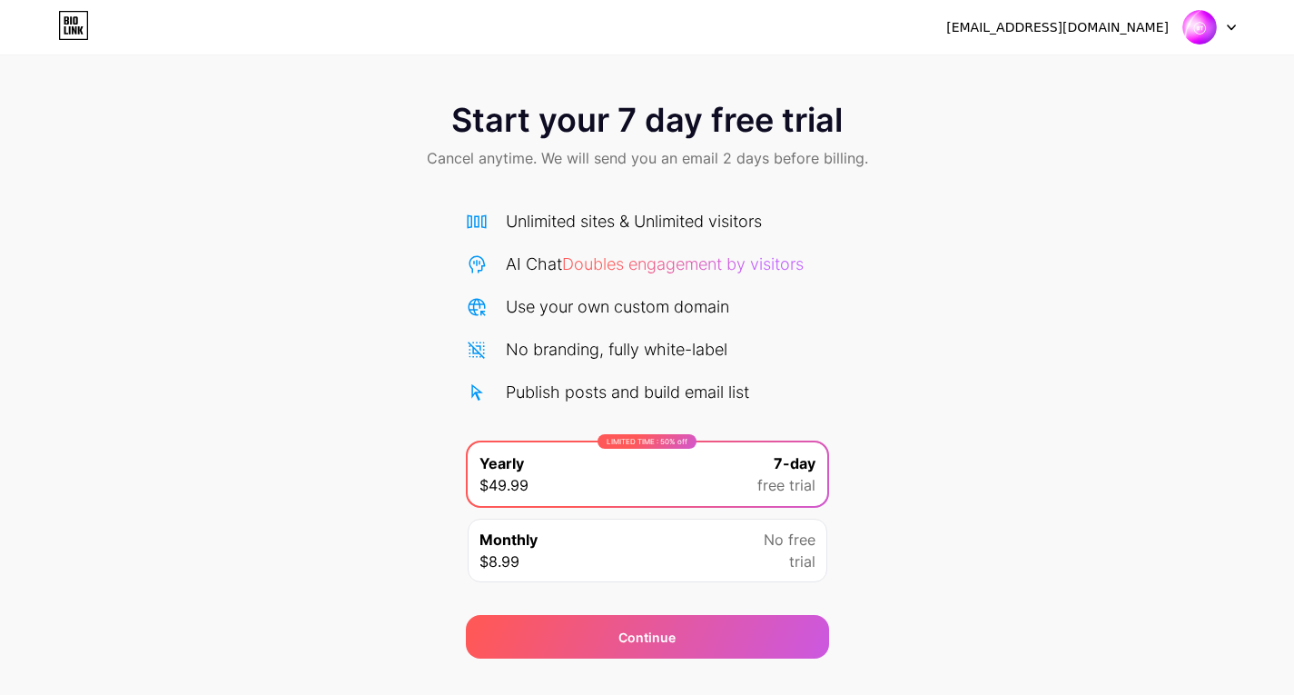
click at [474, 306] on icon at bounding box center [477, 307] width 22 height 22
drag, startPoint x: 476, startPoint y: 281, endPoint x: 480, endPoint y: 239, distance: 42.9
click at [480, 239] on div "Unlimited sites & Unlimited visitors AI Chat Doubles engagement by visitors Use…" at bounding box center [647, 306] width 363 height 195
